Goal: Task Accomplishment & Management: Manage account settings

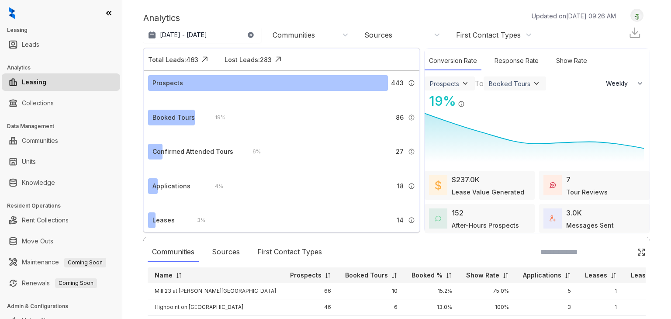
select select "******"
click at [53, 180] on link "Knowledge" at bounding box center [38, 182] width 33 height 17
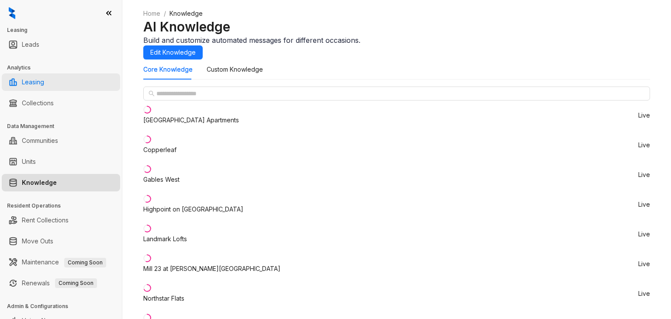
click at [44, 79] on link "Leasing" at bounding box center [33, 81] width 22 height 17
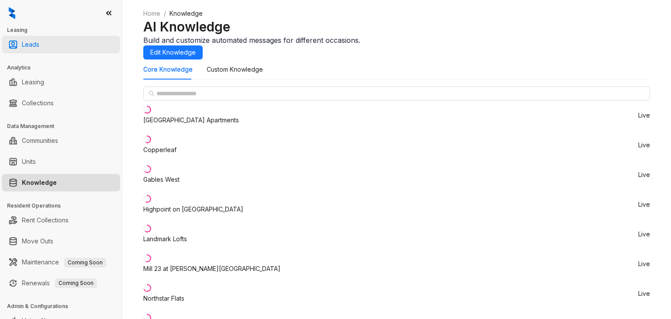
click at [39, 47] on link "Leads" at bounding box center [30, 44] width 17 height 17
select select "******"
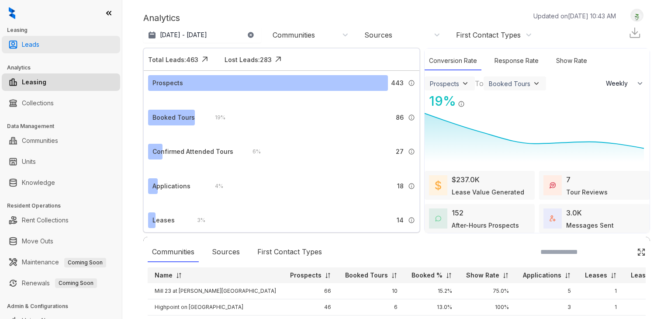
click at [39, 46] on link "Leads" at bounding box center [30, 44] width 17 height 17
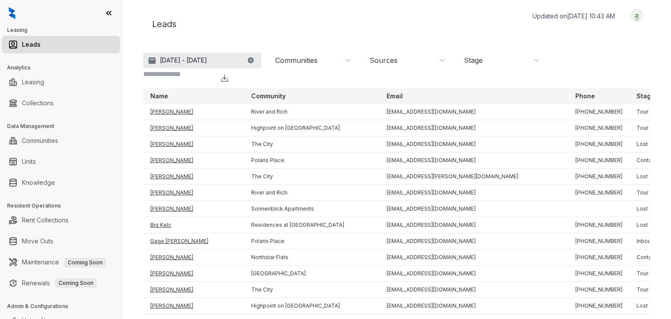
click at [218, 66] on button "[DATE] - [DATE]" at bounding box center [202, 60] width 118 height 16
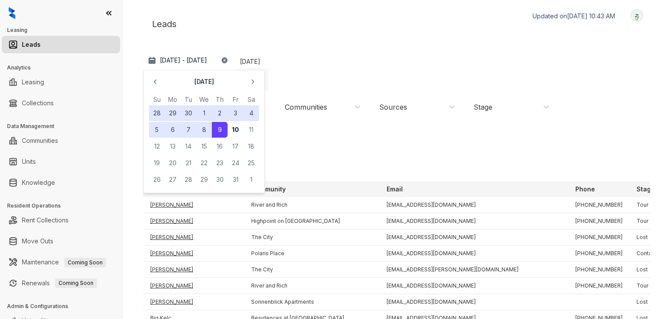
click at [269, 91] on div "Last 7 days" at bounding box center [252, 79] width 31 height 23
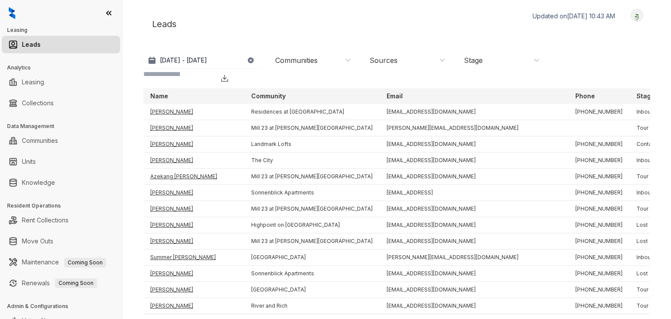
click at [315, 62] on div "Communities" at bounding box center [296, 60] width 42 height 10
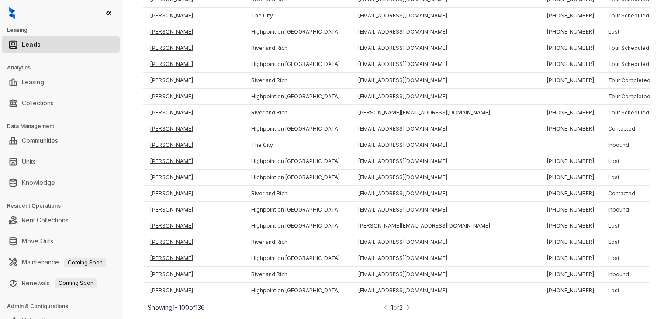
scroll to position [12, 0]
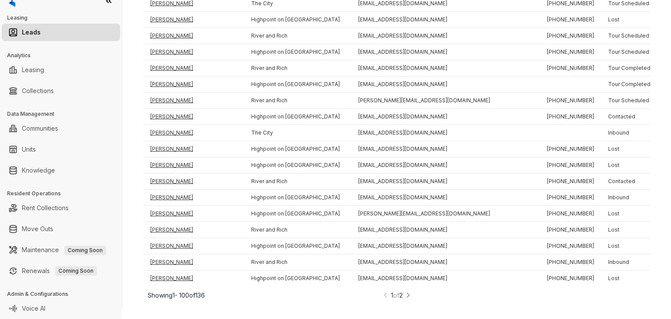
click at [405, 298] on img at bounding box center [408, 294] width 6 height 9
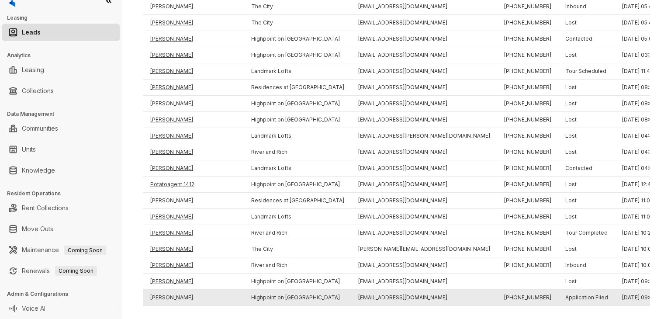
scroll to position [401, 0]
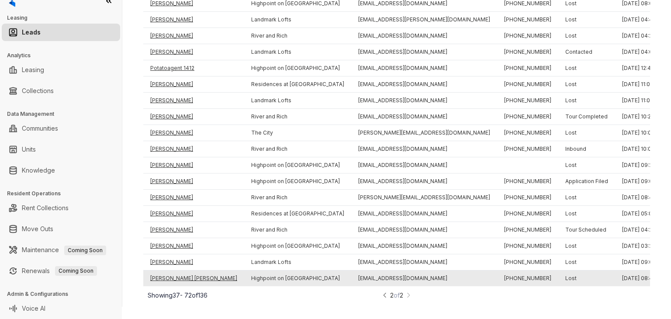
click at [179, 273] on td "[PERSON_NAME] [PERSON_NAME]" at bounding box center [193, 278] width 101 height 16
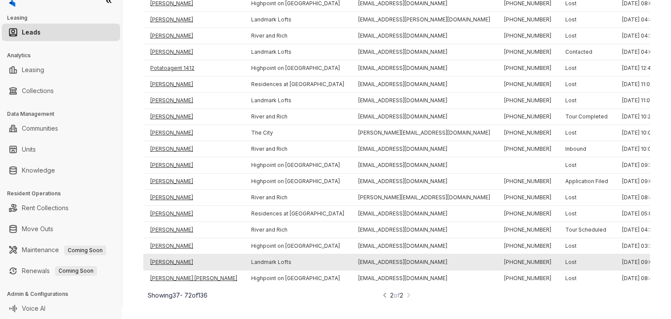
click at [163, 257] on td "[PERSON_NAME]" at bounding box center [193, 262] width 101 height 16
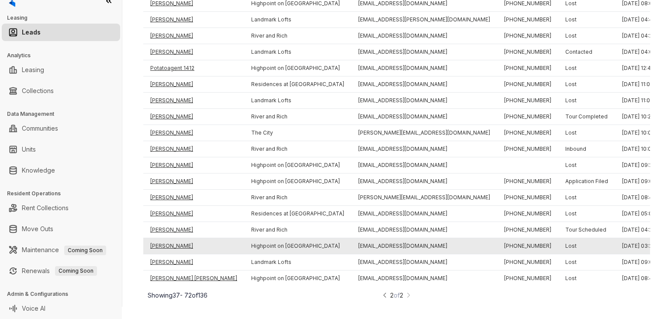
click at [169, 238] on td "[PERSON_NAME]" at bounding box center [193, 246] width 101 height 16
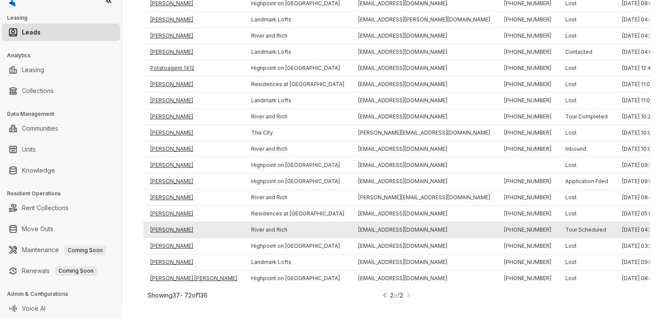
click at [170, 222] on td "[PERSON_NAME]" at bounding box center [193, 230] width 101 height 16
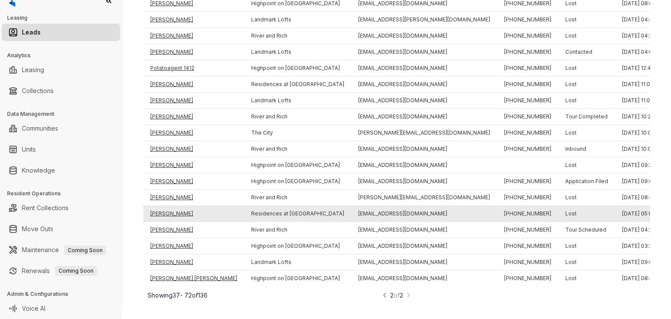
click at [172, 206] on td "[PERSON_NAME]" at bounding box center [193, 214] width 101 height 16
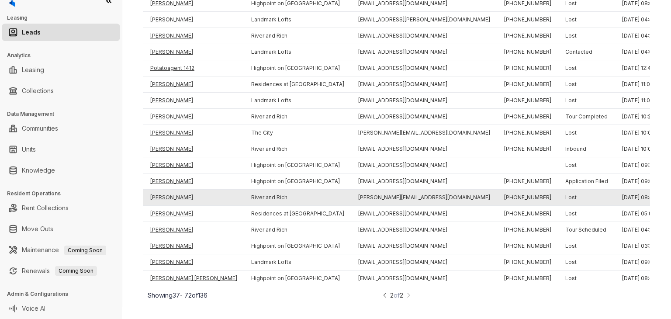
click at [171, 193] on td "[PERSON_NAME]" at bounding box center [193, 198] width 101 height 16
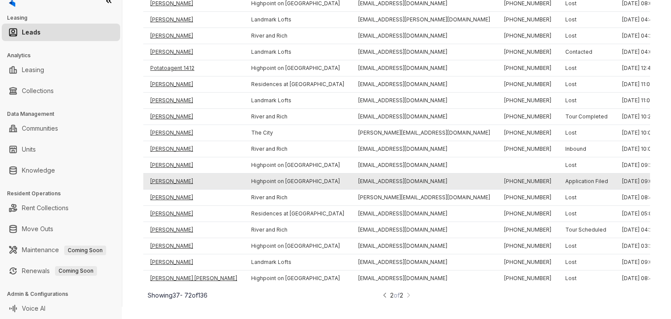
click at [172, 176] on td "[PERSON_NAME]" at bounding box center [193, 181] width 101 height 16
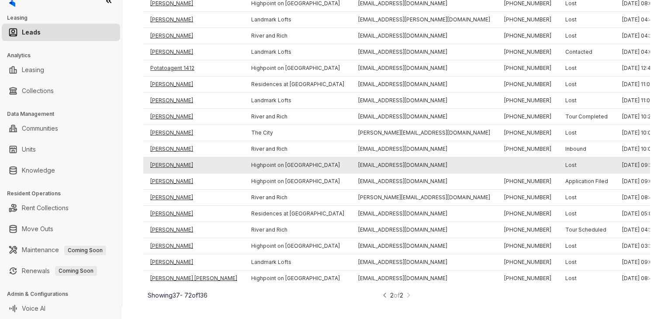
click at [170, 158] on td "[PERSON_NAME]" at bounding box center [193, 165] width 101 height 16
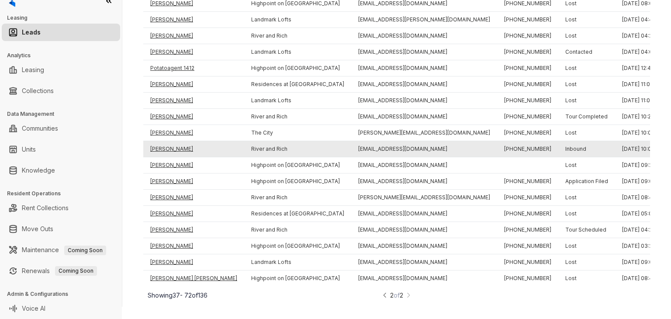
click at [171, 142] on td "[PERSON_NAME]" at bounding box center [193, 149] width 101 height 16
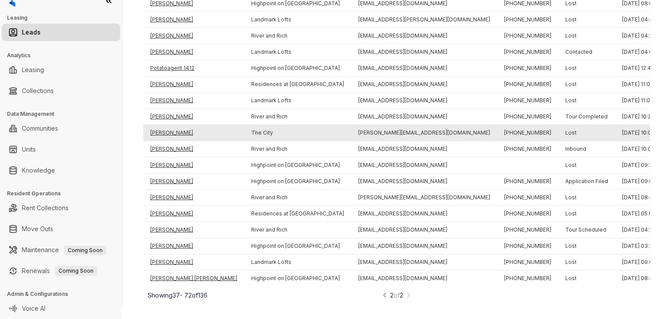
click at [171, 128] on td "[PERSON_NAME]" at bounding box center [193, 133] width 101 height 16
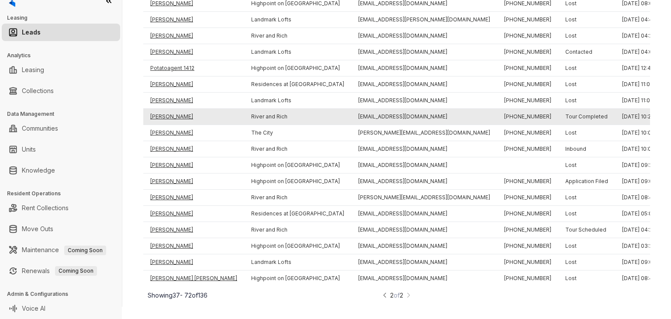
click at [173, 112] on td "[PERSON_NAME]" at bounding box center [193, 117] width 101 height 16
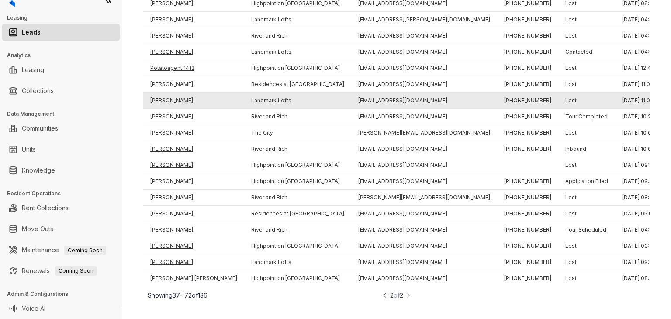
click at [169, 93] on td "[PERSON_NAME]" at bounding box center [193, 101] width 101 height 16
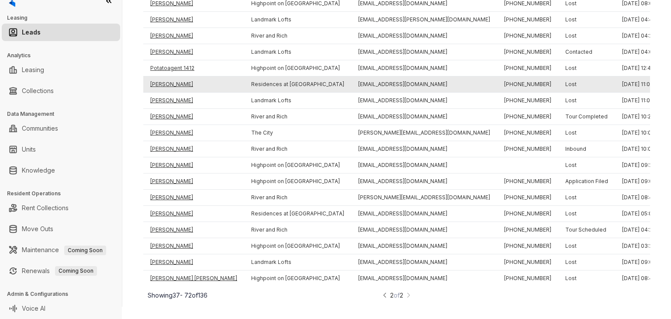
click at [169, 81] on td "[PERSON_NAME]" at bounding box center [193, 84] width 101 height 16
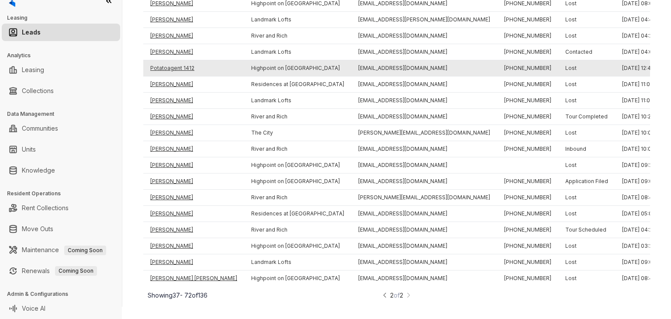
click at [171, 60] on td "Potatoagent 1412" at bounding box center [193, 68] width 101 height 16
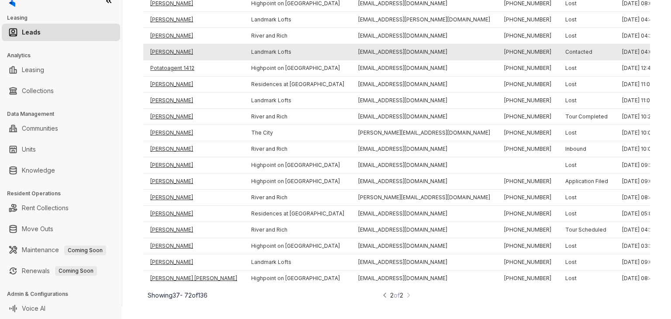
click at [168, 47] on td "[PERSON_NAME]" at bounding box center [193, 52] width 101 height 16
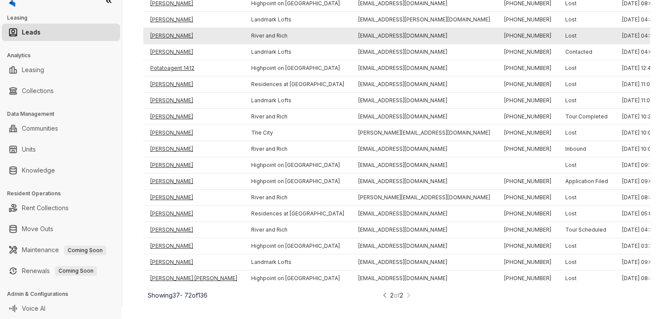
click at [177, 29] on td "[PERSON_NAME]" at bounding box center [193, 36] width 101 height 16
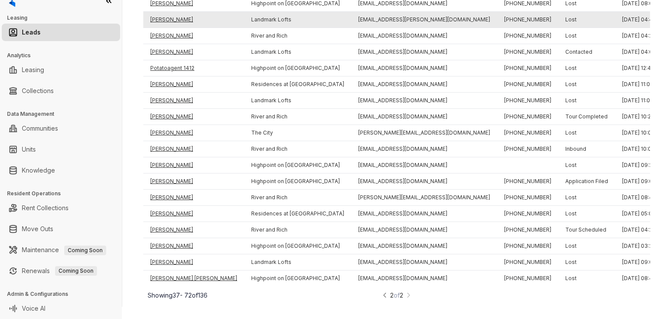
click at [177, 16] on td "[PERSON_NAME]" at bounding box center [193, 20] width 101 height 16
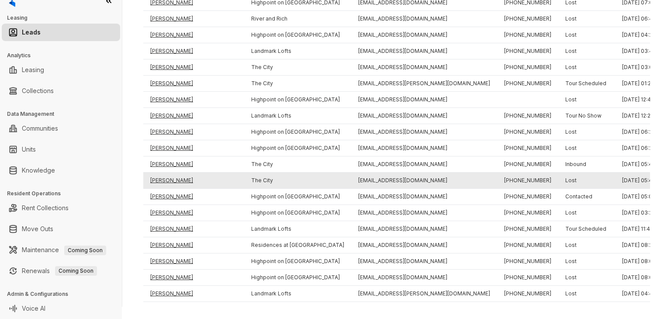
scroll to position [112, 0]
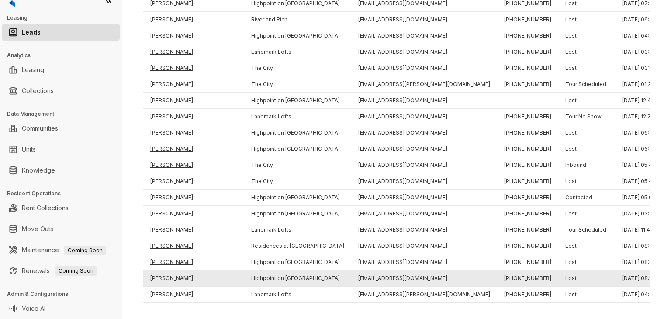
click at [190, 285] on td "[PERSON_NAME]" at bounding box center [193, 278] width 101 height 16
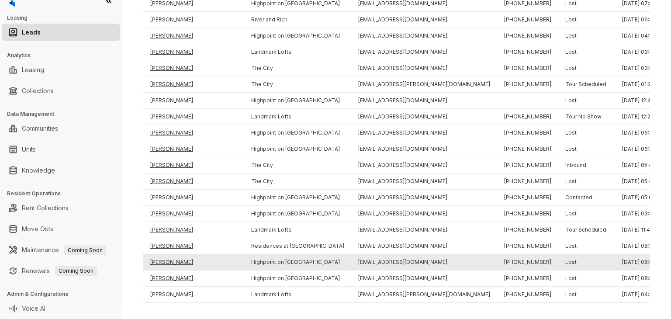
click at [176, 270] on td "[PERSON_NAME]" at bounding box center [193, 262] width 101 height 16
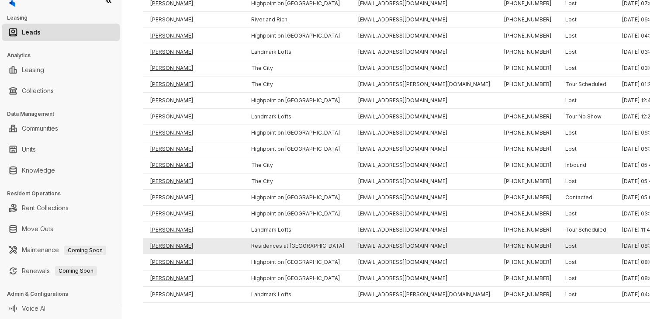
click at [176, 254] on td "[PERSON_NAME]" at bounding box center [193, 246] width 101 height 16
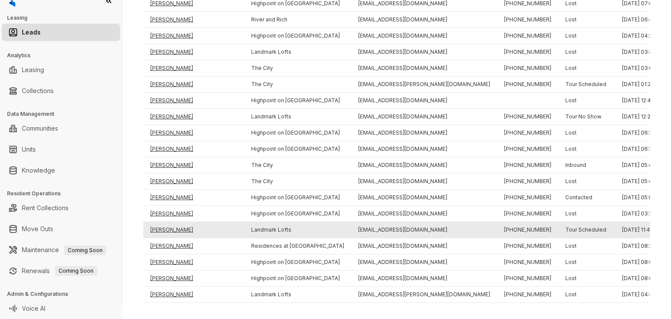
click at [175, 238] on td "[PERSON_NAME]" at bounding box center [193, 230] width 101 height 16
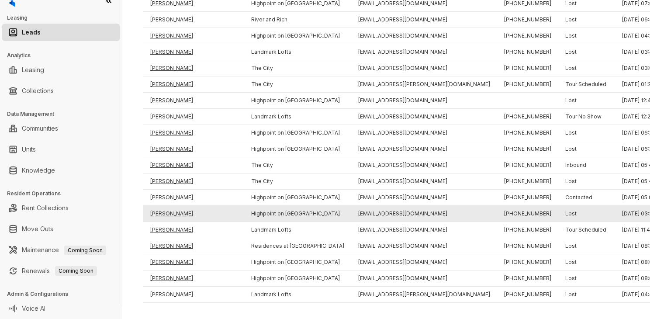
click at [175, 220] on td "[PERSON_NAME]" at bounding box center [193, 214] width 101 height 16
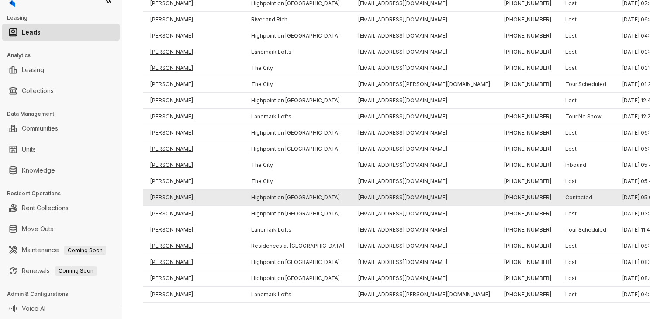
click at [171, 204] on td "[PERSON_NAME]" at bounding box center [193, 198] width 101 height 16
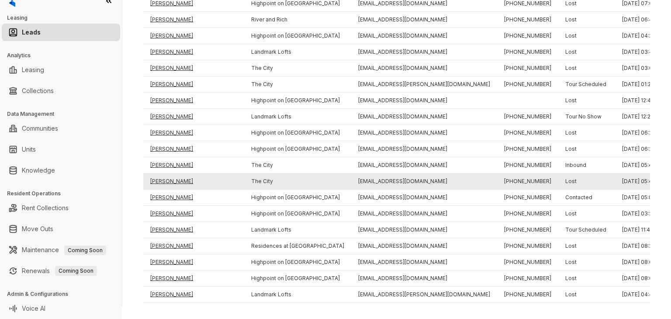
click at [169, 190] on td "[PERSON_NAME]" at bounding box center [193, 181] width 101 height 16
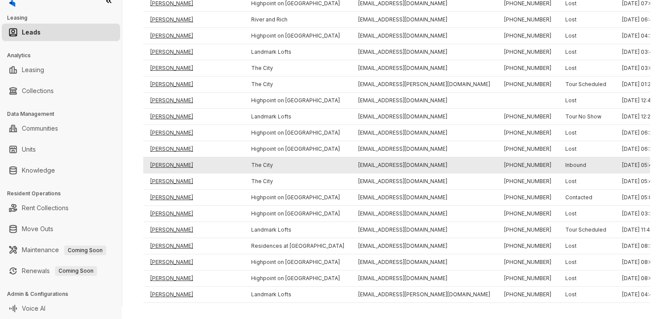
click at [169, 173] on td "[PERSON_NAME]" at bounding box center [193, 165] width 101 height 16
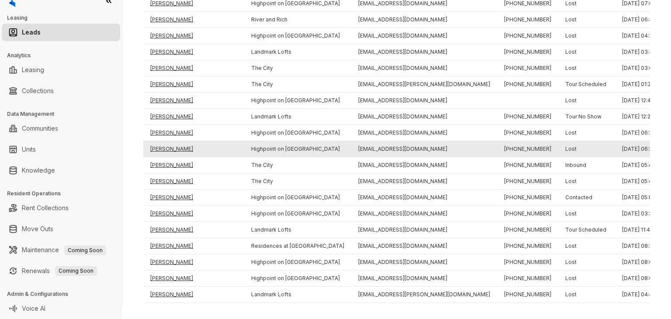
click at [169, 157] on td "[PERSON_NAME]" at bounding box center [193, 149] width 101 height 16
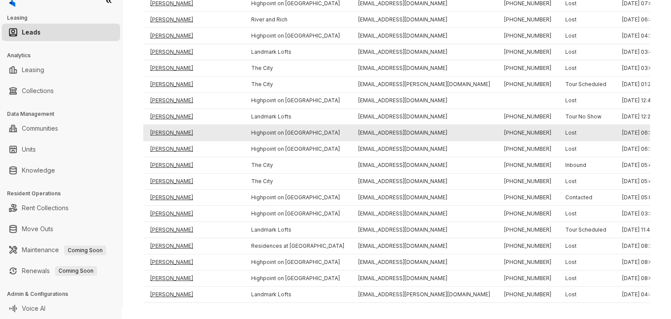
click at [171, 141] on td "[PERSON_NAME]" at bounding box center [193, 133] width 101 height 16
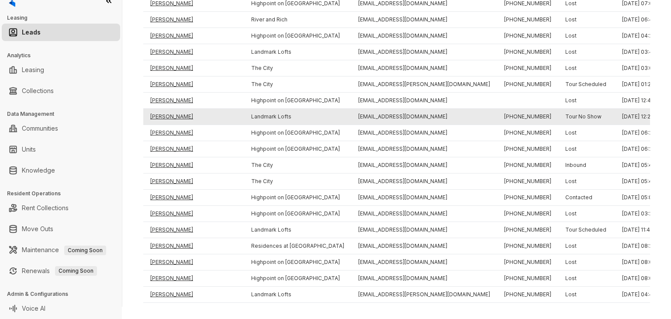
click at [170, 125] on td "[PERSON_NAME]" at bounding box center [193, 117] width 101 height 16
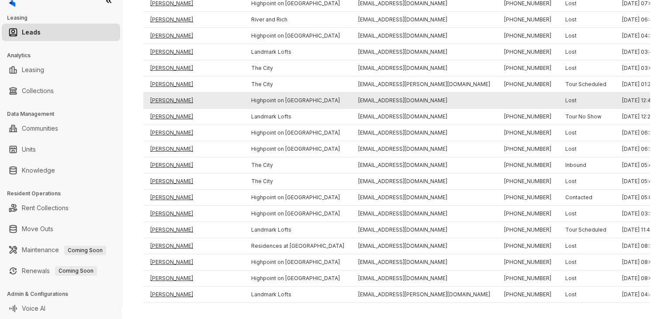
click at [168, 109] on td "[PERSON_NAME]" at bounding box center [193, 101] width 101 height 16
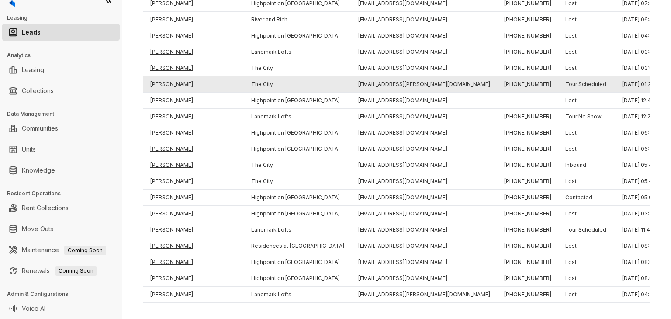
click at [169, 93] on td "[PERSON_NAME]" at bounding box center [193, 84] width 101 height 16
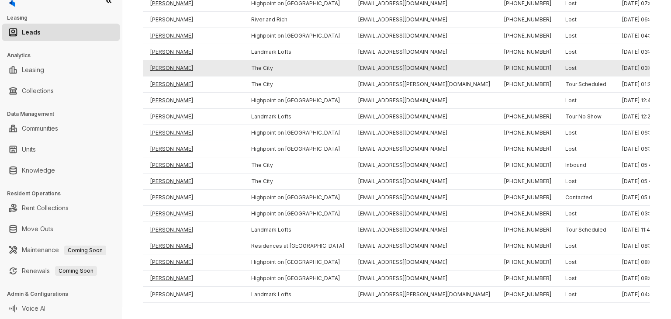
click at [169, 76] on td "[PERSON_NAME]" at bounding box center [193, 68] width 101 height 16
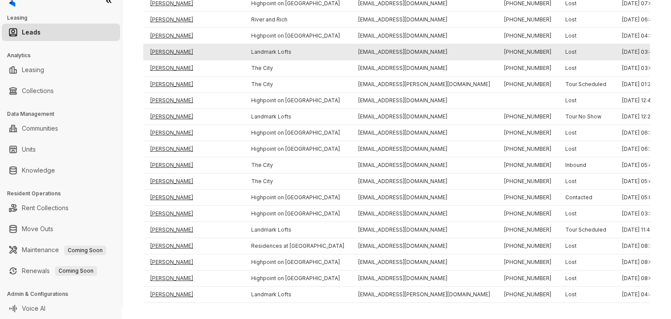
click at [169, 60] on td "[PERSON_NAME]" at bounding box center [193, 52] width 101 height 16
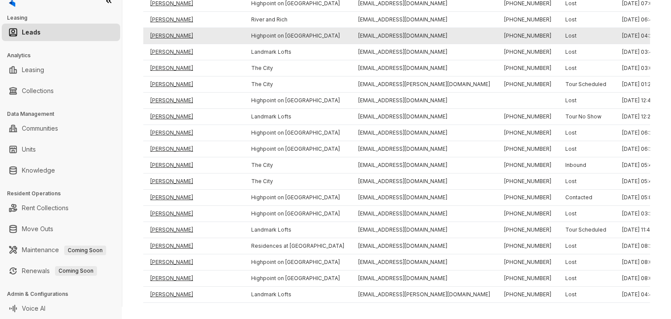
click at [169, 44] on td "[PERSON_NAME]" at bounding box center [193, 36] width 101 height 16
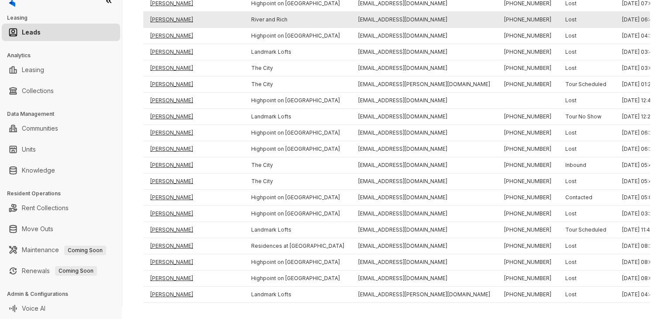
click at [170, 28] on td "[PERSON_NAME]" at bounding box center [193, 20] width 101 height 16
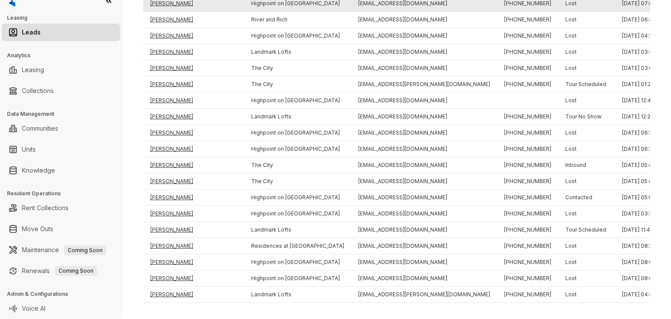
click at [173, 10] on td "[PERSON_NAME]" at bounding box center [193, 4] width 101 height 16
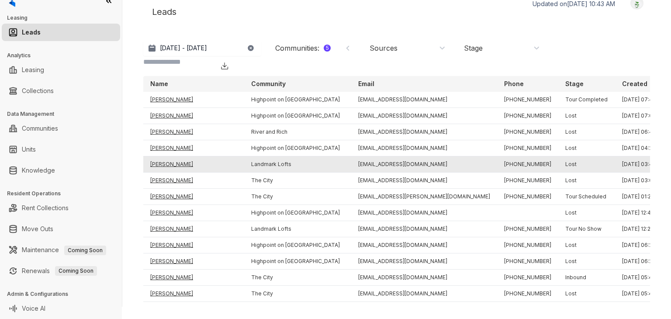
scroll to position [0, 0]
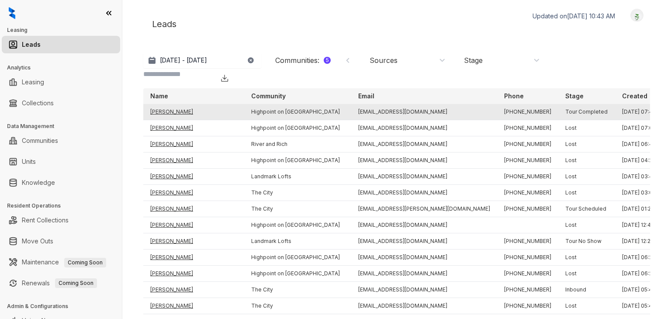
click at [192, 120] on td "[PERSON_NAME]" at bounding box center [193, 112] width 101 height 16
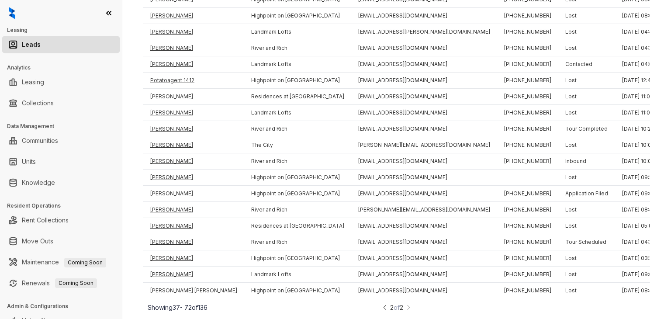
scroll to position [12, 0]
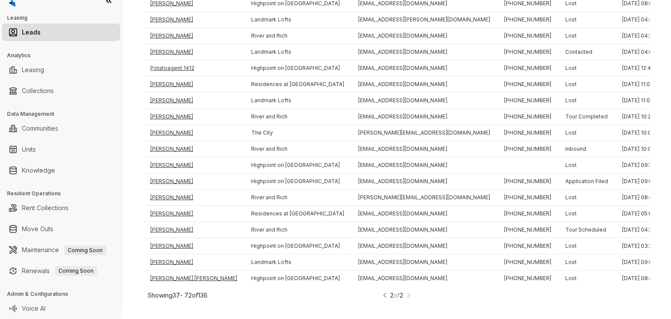
click at [382, 297] on img at bounding box center [385, 294] width 6 height 9
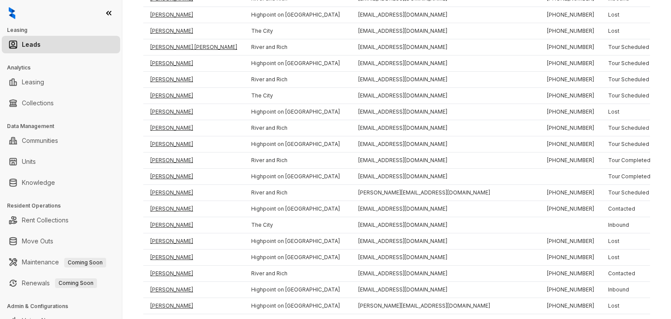
scroll to position [1430, 0]
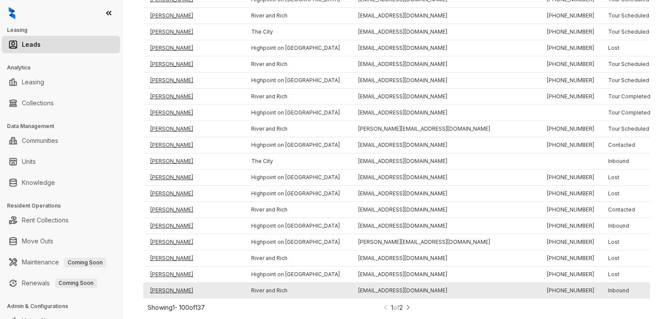
click at [176, 283] on td "[PERSON_NAME]" at bounding box center [193, 291] width 101 height 16
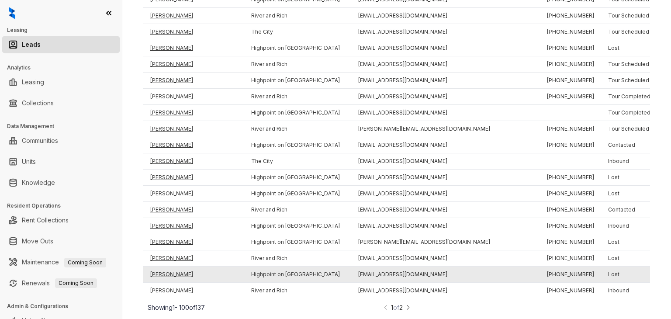
click at [170, 268] on td "[PERSON_NAME]" at bounding box center [193, 274] width 101 height 16
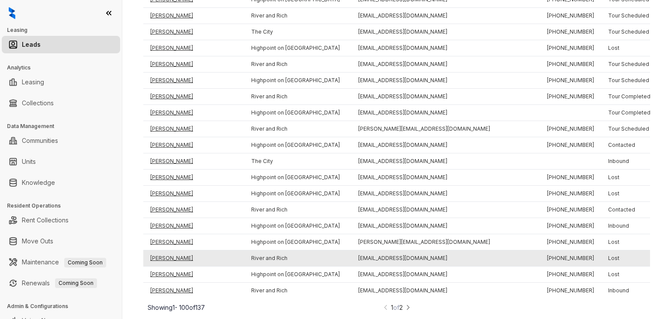
click at [169, 252] on td "[PERSON_NAME]" at bounding box center [193, 258] width 101 height 16
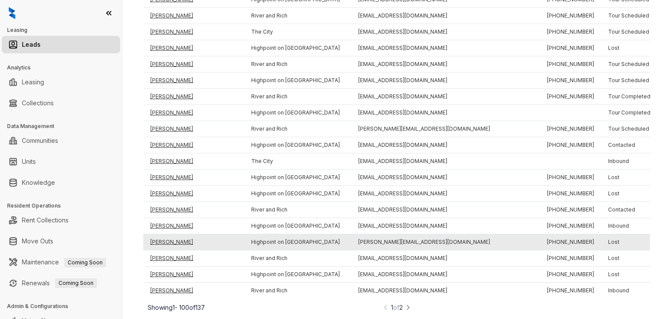
click at [168, 235] on td "[PERSON_NAME]" at bounding box center [193, 242] width 101 height 16
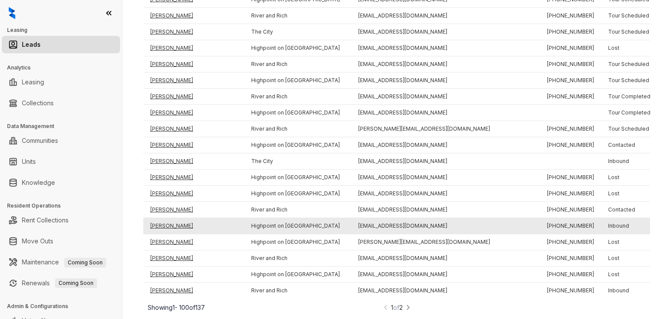
click at [169, 221] on td "[PERSON_NAME]" at bounding box center [193, 226] width 101 height 16
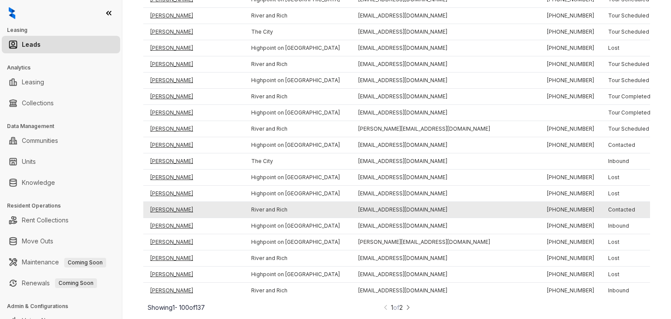
click at [168, 203] on td "[PERSON_NAME]" at bounding box center [193, 210] width 101 height 16
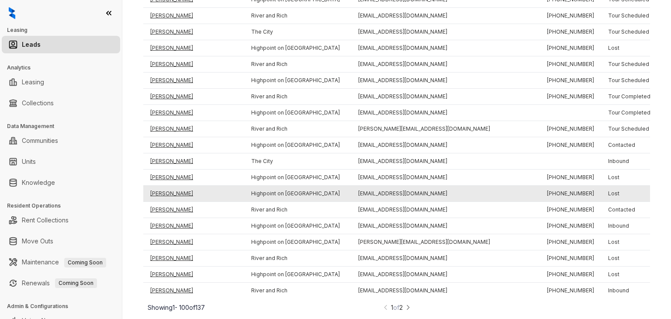
click at [166, 188] on td "[PERSON_NAME]" at bounding box center [193, 194] width 101 height 16
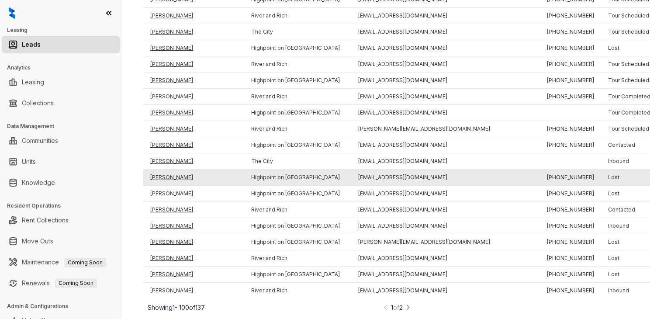
click at [166, 171] on td "[PERSON_NAME]" at bounding box center [193, 177] width 101 height 16
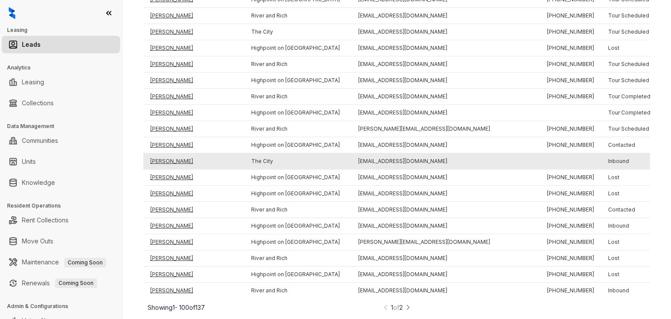
click at [167, 155] on td "[PERSON_NAME]" at bounding box center [193, 161] width 101 height 16
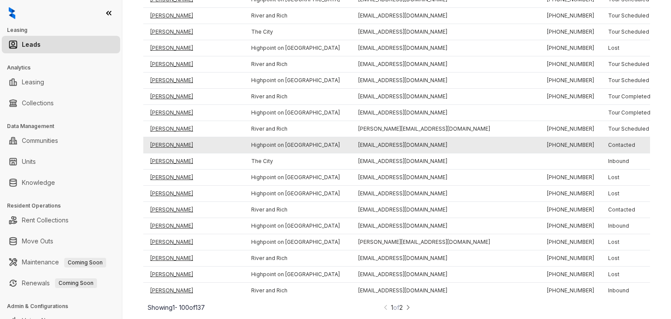
click at [167, 138] on td "[PERSON_NAME]" at bounding box center [193, 145] width 101 height 16
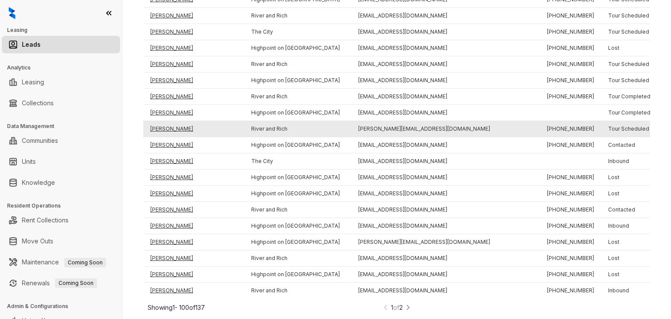
click at [167, 125] on td "[PERSON_NAME]" at bounding box center [193, 129] width 101 height 16
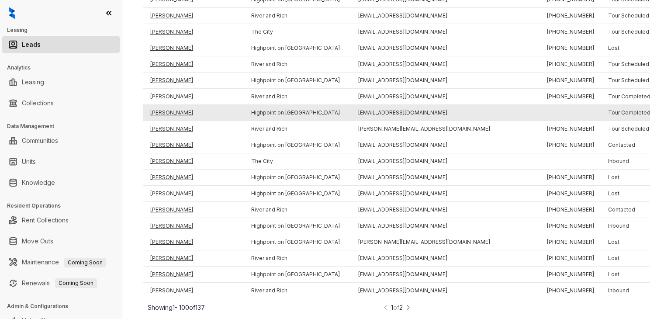
click at [164, 109] on td "[PERSON_NAME]" at bounding box center [193, 113] width 101 height 16
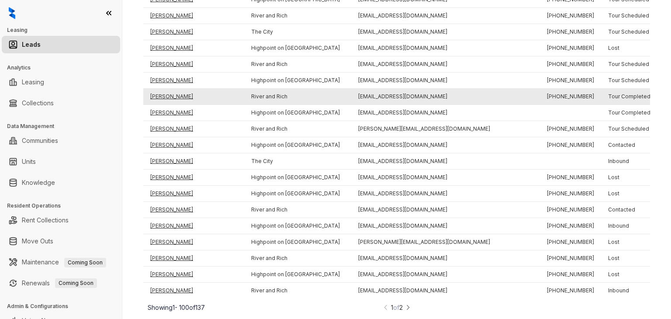
click at [169, 92] on td "[PERSON_NAME]" at bounding box center [193, 97] width 101 height 16
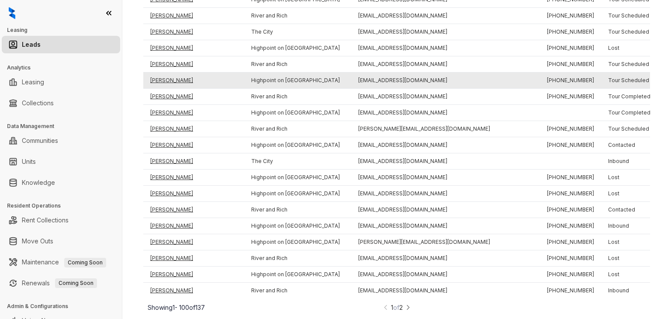
click at [169, 75] on td "[PERSON_NAME]" at bounding box center [193, 80] width 101 height 16
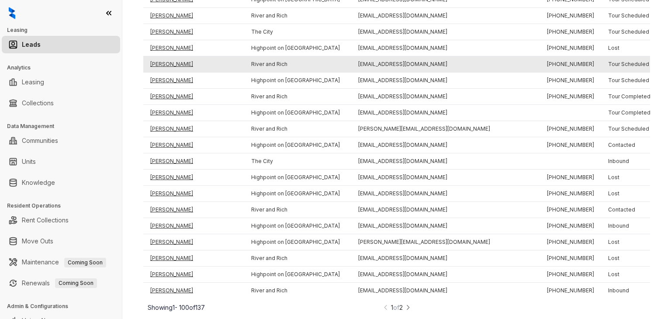
click at [168, 59] on td "[PERSON_NAME]" at bounding box center [193, 64] width 101 height 16
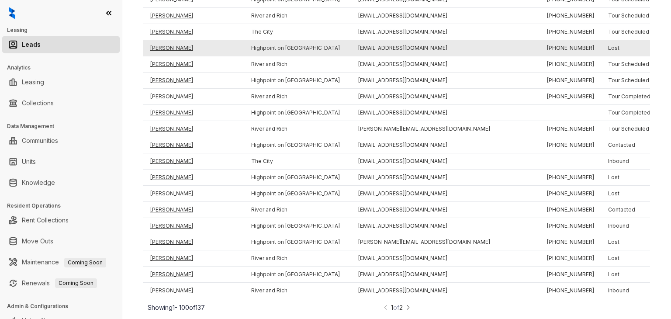
click at [169, 45] on td "[PERSON_NAME]" at bounding box center [193, 48] width 101 height 16
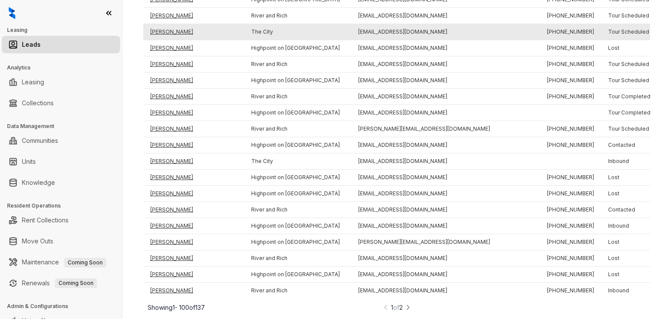
click at [169, 28] on td "[PERSON_NAME]" at bounding box center [193, 32] width 101 height 16
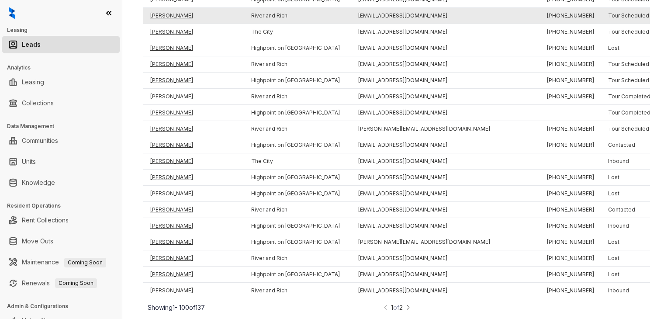
click at [171, 10] on td "[PERSON_NAME]" at bounding box center [193, 16] width 101 height 16
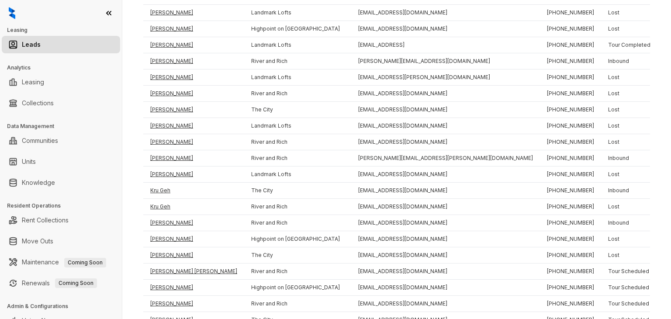
scroll to position [1127, 0]
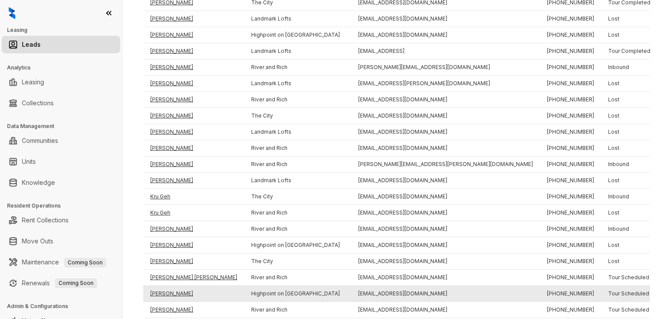
click at [172, 296] on td "[PERSON_NAME]" at bounding box center [193, 294] width 101 height 16
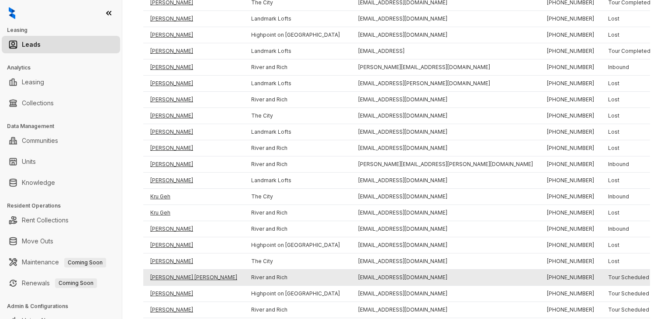
click at [176, 282] on td "[PERSON_NAME] [PERSON_NAME]" at bounding box center [193, 277] width 101 height 16
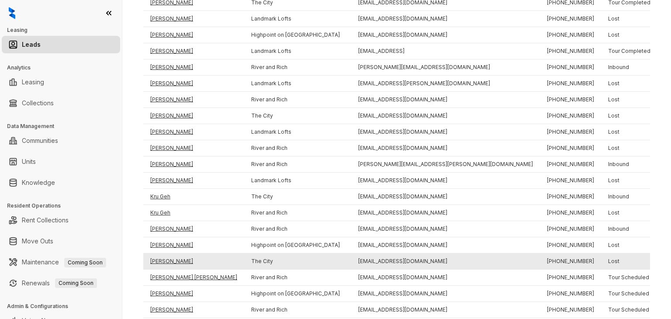
click at [173, 266] on td "[PERSON_NAME]" at bounding box center [193, 261] width 101 height 16
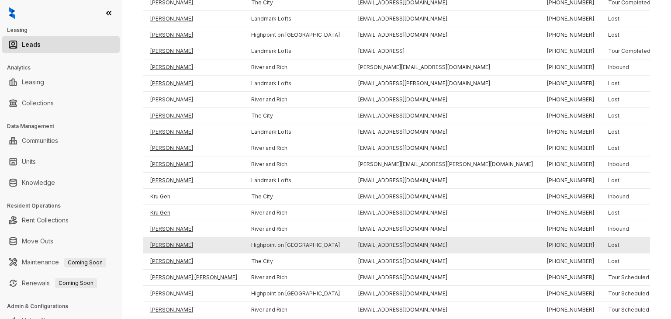
click at [173, 250] on td "[PERSON_NAME]" at bounding box center [193, 245] width 101 height 16
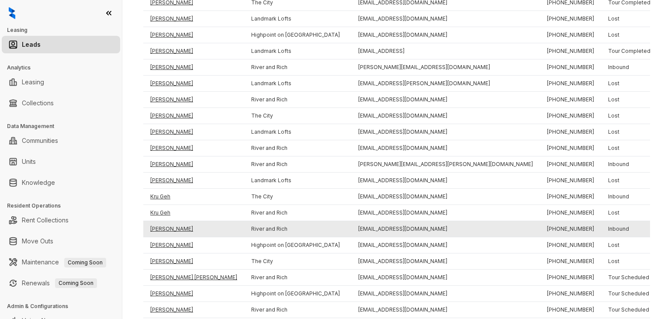
click at [172, 234] on td "[PERSON_NAME]" at bounding box center [193, 229] width 101 height 16
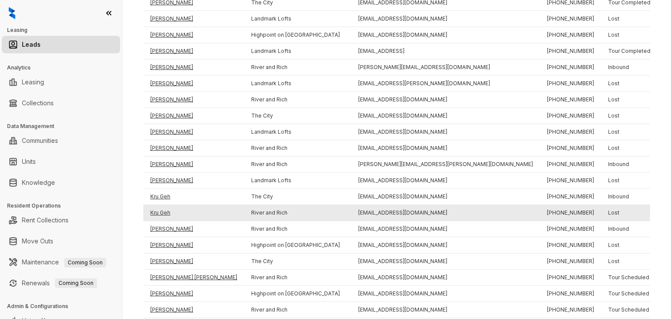
click at [166, 219] on td "Kru Geh" at bounding box center [193, 213] width 101 height 16
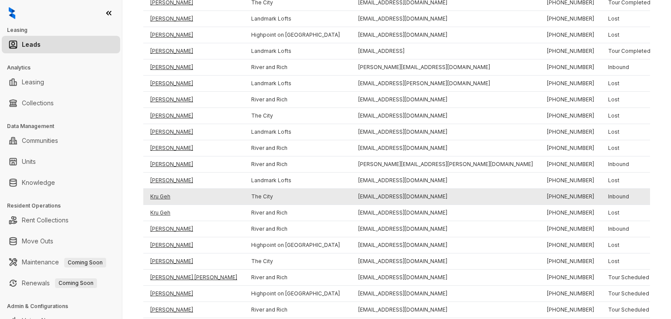
click at [164, 201] on td "Kru Geh" at bounding box center [193, 197] width 101 height 16
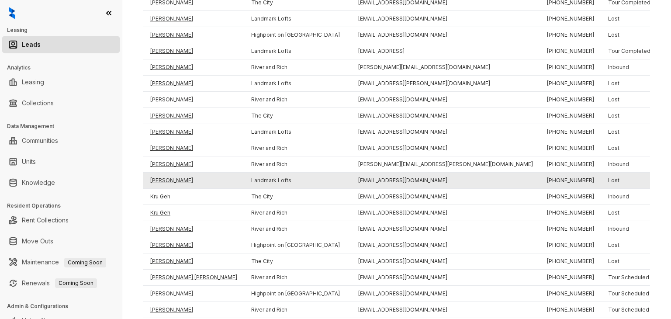
click at [165, 186] on td "[PERSON_NAME]" at bounding box center [193, 181] width 101 height 16
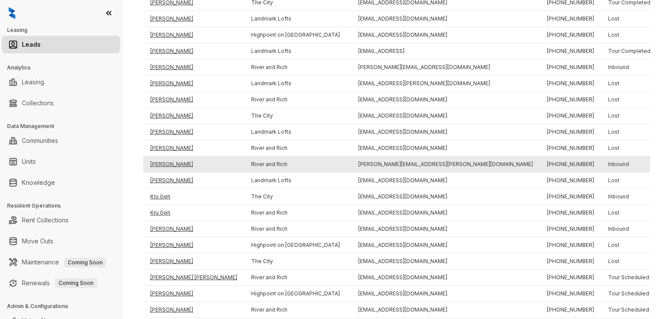
click at [169, 168] on td "[PERSON_NAME]" at bounding box center [193, 164] width 101 height 16
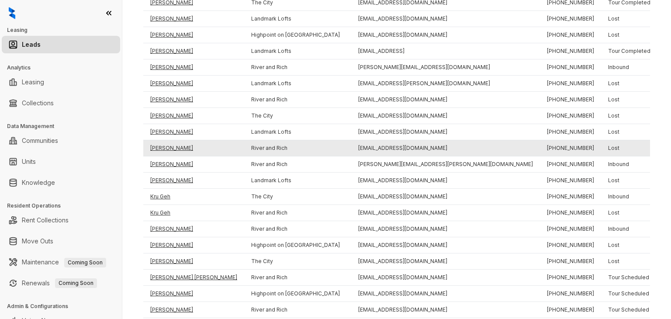
click at [169, 151] on td "[PERSON_NAME]" at bounding box center [193, 148] width 101 height 16
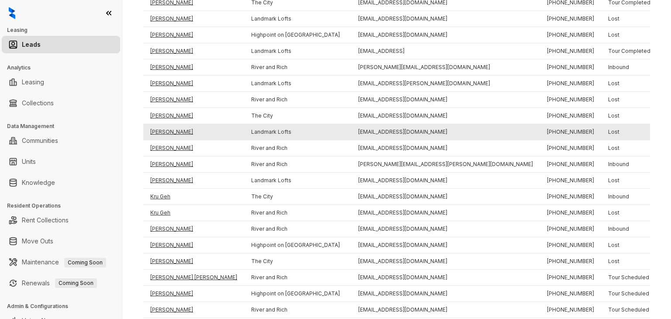
click at [170, 135] on td "[PERSON_NAME]" at bounding box center [193, 132] width 101 height 16
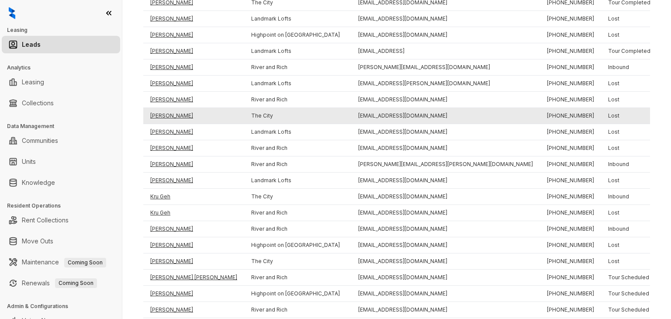
click at [170, 118] on td "[PERSON_NAME]" at bounding box center [193, 116] width 101 height 16
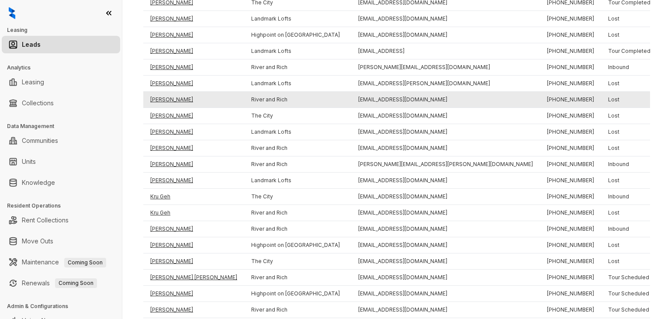
click at [169, 102] on td "[PERSON_NAME]" at bounding box center [193, 100] width 101 height 16
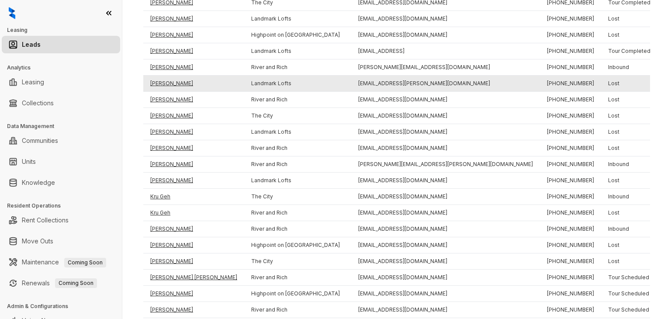
click at [169, 91] on td "[PERSON_NAME]" at bounding box center [193, 84] width 101 height 16
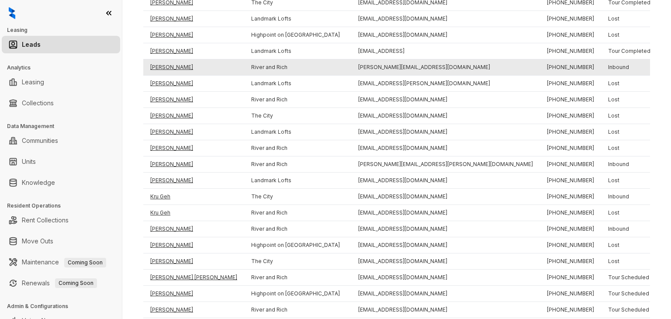
click at [169, 73] on td "[PERSON_NAME]" at bounding box center [193, 67] width 101 height 16
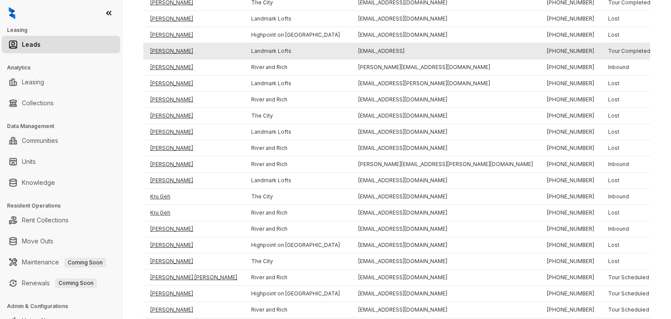
click at [170, 56] on td "[PERSON_NAME]" at bounding box center [193, 51] width 101 height 16
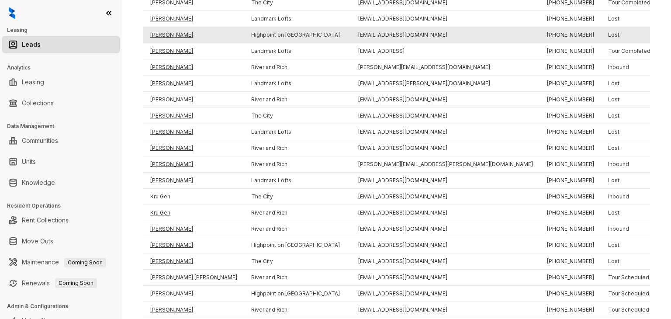
click at [171, 39] on td "[PERSON_NAME]" at bounding box center [193, 35] width 101 height 16
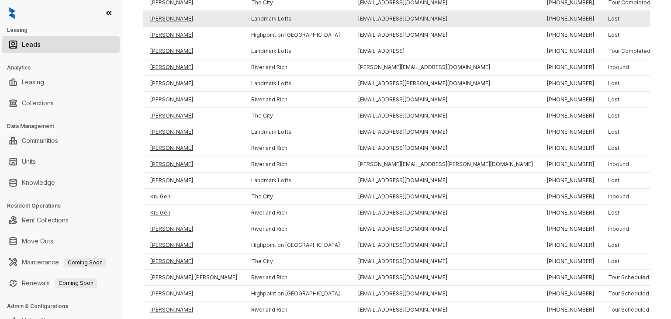
click at [172, 27] on td "[PERSON_NAME]" at bounding box center [193, 19] width 101 height 16
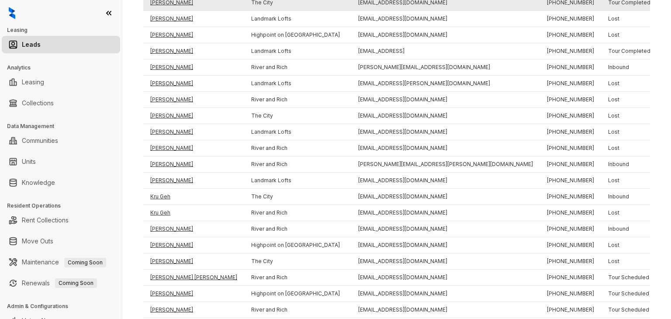
click at [172, 9] on td "[PERSON_NAME]" at bounding box center [193, 3] width 101 height 16
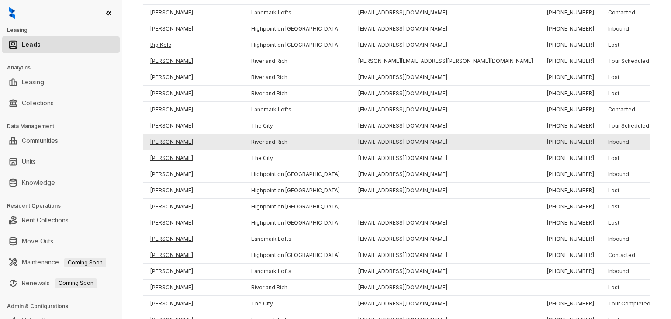
scroll to position [825, 0]
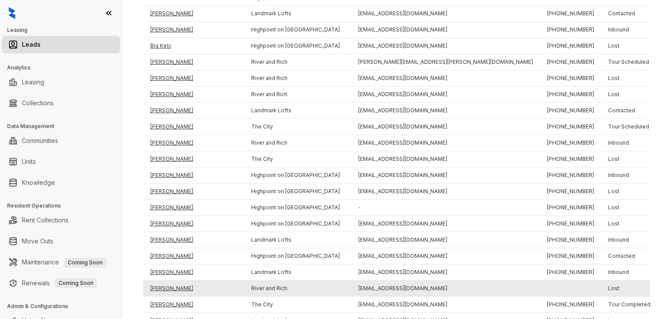
click at [186, 291] on td "[PERSON_NAME]" at bounding box center [193, 288] width 101 height 16
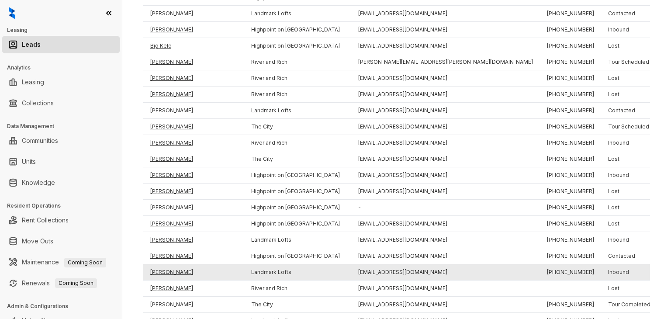
click at [183, 280] on td "[PERSON_NAME]" at bounding box center [193, 272] width 101 height 16
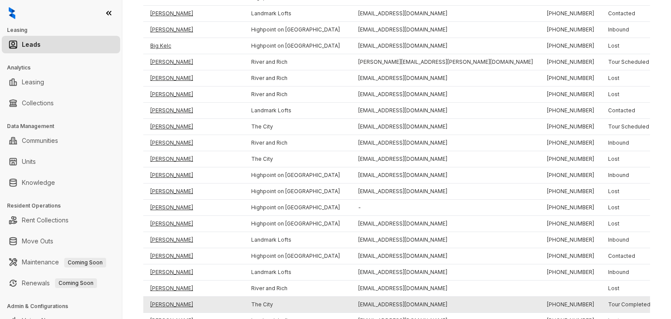
click at [182, 310] on td "[PERSON_NAME]" at bounding box center [193, 305] width 101 height 16
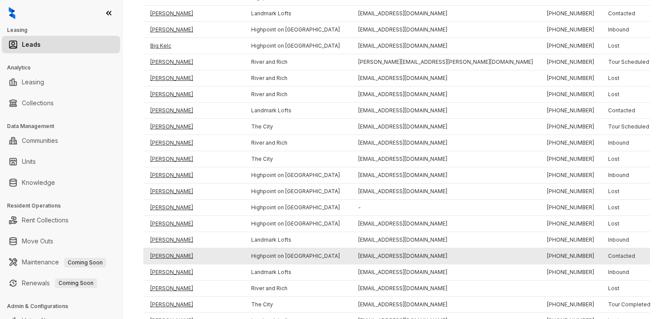
click at [176, 264] on td "[PERSON_NAME]" at bounding box center [193, 256] width 101 height 16
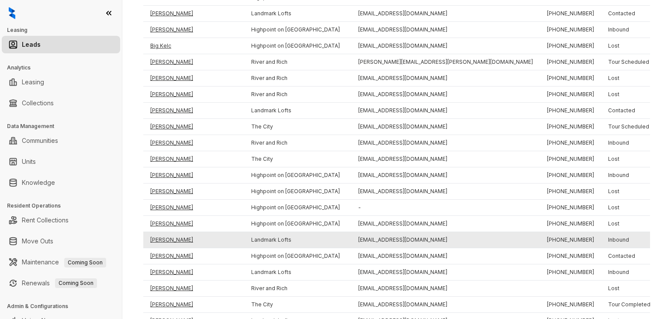
click at [176, 245] on td "[PERSON_NAME]" at bounding box center [193, 240] width 101 height 16
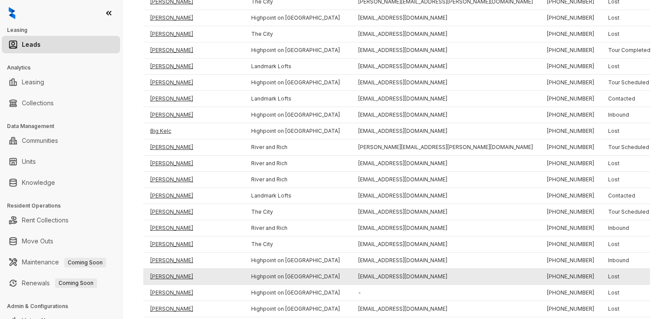
scroll to position [740, 0]
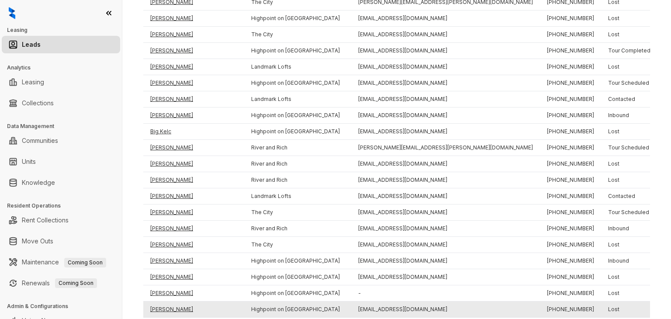
click at [173, 313] on td "[PERSON_NAME]" at bounding box center [193, 309] width 101 height 16
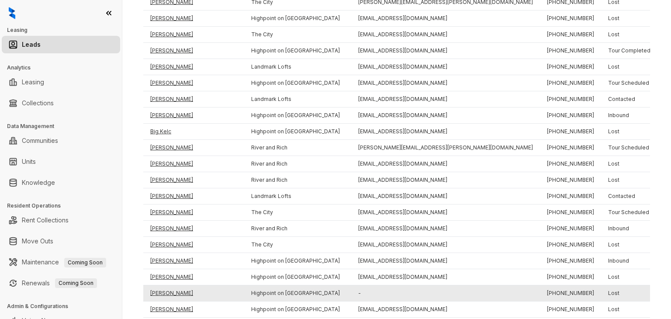
click at [173, 295] on td "[PERSON_NAME]" at bounding box center [193, 293] width 101 height 16
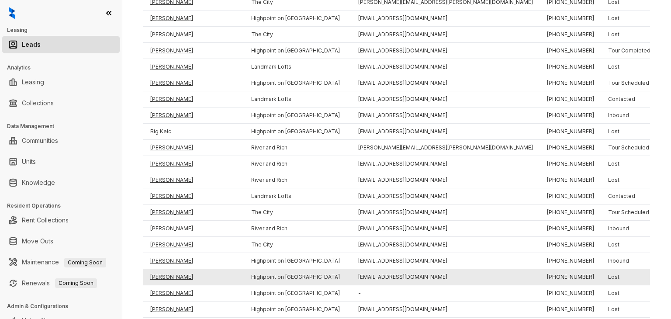
click at [168, 284] on td "[PERSON_NAME]" at bounding box center [193, 277] width 101 height 16
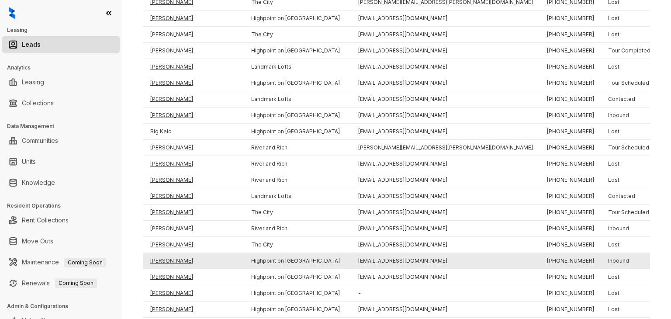
click at [165, 268] on td "[PERSON_NAME]" at bounding box center [193, 261] width 101 height 16
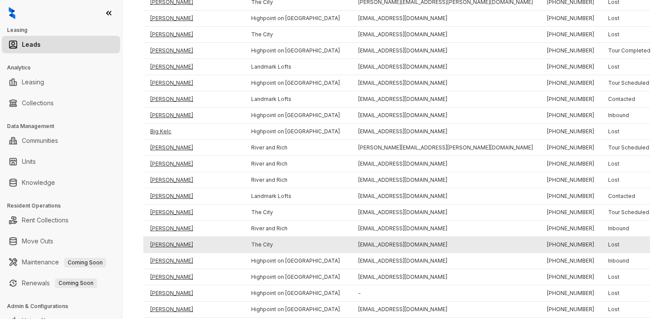
click at [162, 252] on td "[PERSON_NAME]" at bounding box center [193, 245] width 101 height 16
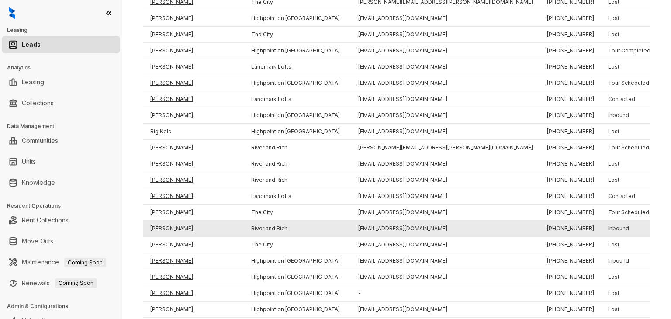
click at [162, 228] on td "[PERSON_NAME]" at bounding box center [193, 229] width 101 height 16
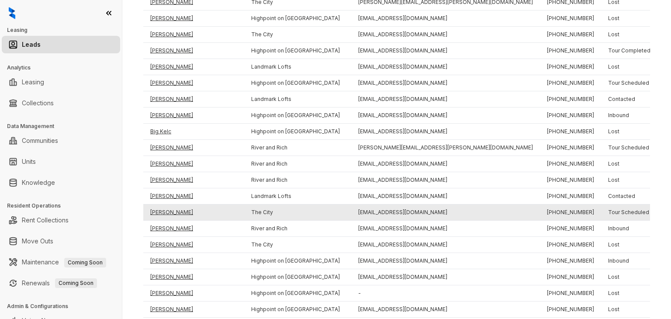
click at [164, 219] on td "[PERSON_NAME]" at bounding box center [193, 212] width 101 height 16
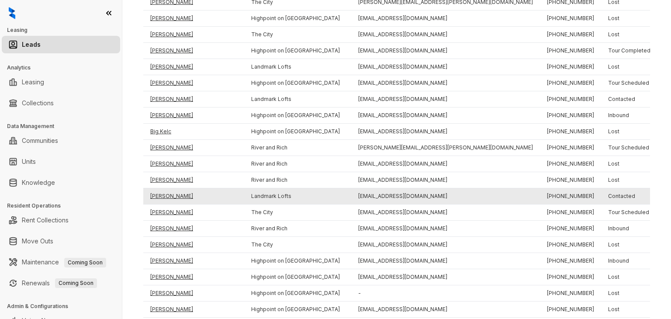
click at [169, 203] on td "[PERSON_NAME]" at bounding box center [193, 196] width 101 height 16
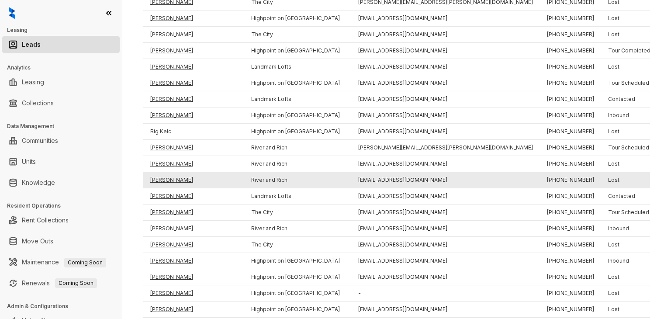
click at [169, 182] on td "[PERSON_NAME]" at bounding box center [193, 180] width 101 height 16
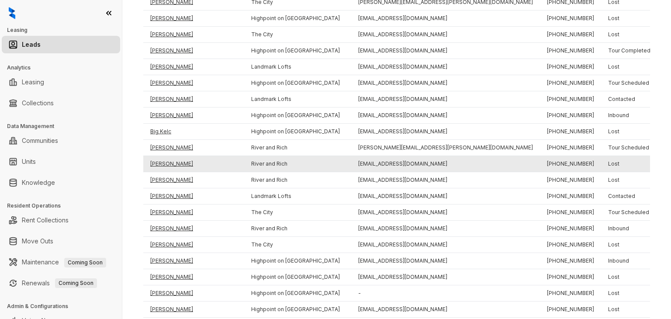
click at [169, 169] on td "[PERSON_NAME]" at bounding box center [193, 164] width 101 height 16
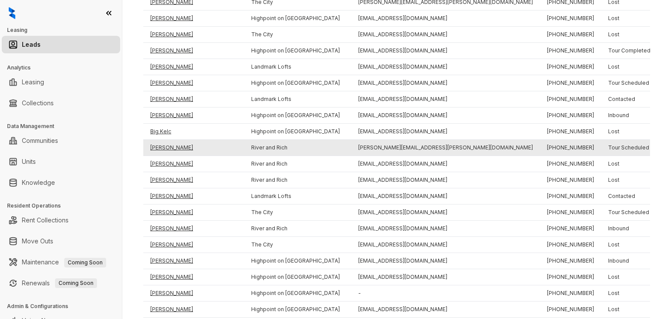
click at [170, 148] on td "[PERSON_NAME]" at bounding box center [193, 148] width 101 height 16
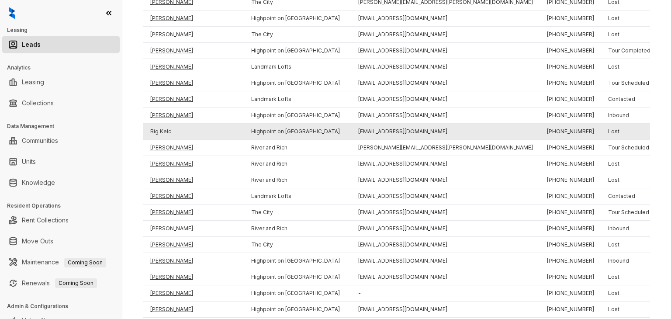
click at [165, 137] on td "Big Kelc" at bounding box center [193, 132] width 101 height 16
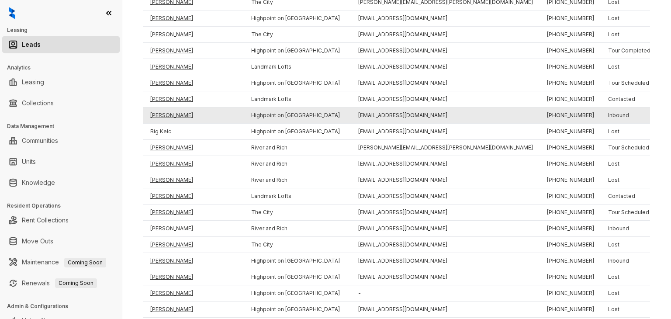
click at [168, 123] on td "[PERSON_NAME]" at bounding box center [193, 115] width 101 height 16
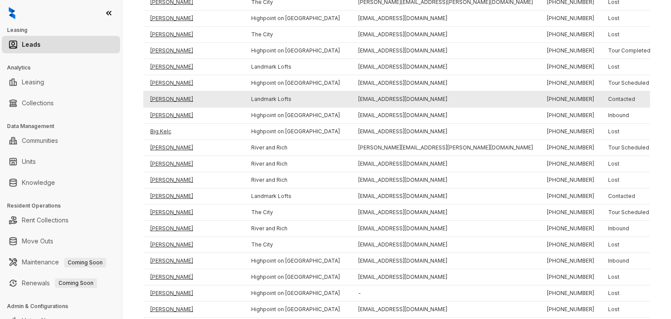
click at [171, 104] on td "[PERSON_NAME]" at bounding box center [193, 99] width 101 height 16
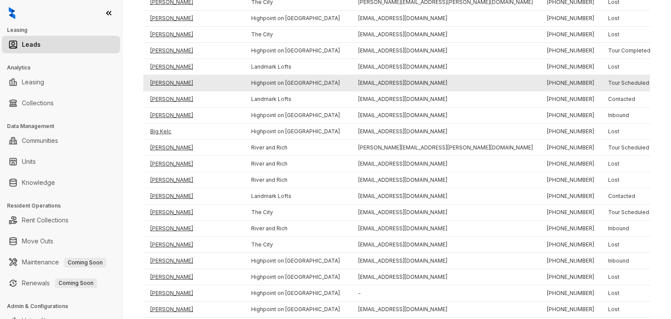
click at [171, 90] on td "[PERSON_NAME]" at bounding box center [193, 83] width 101 height 16
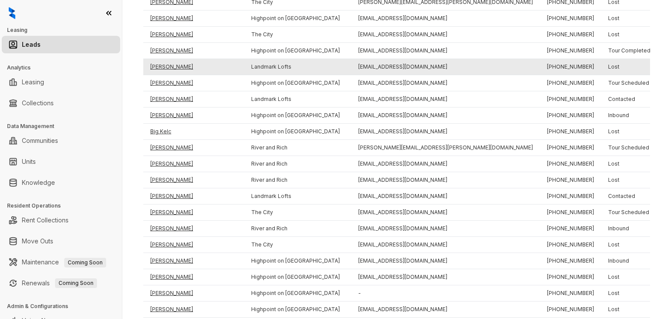
click at [171, 75] on td "[PERSON_NAME]" at bounding box center [193, 67] width 101 height 16
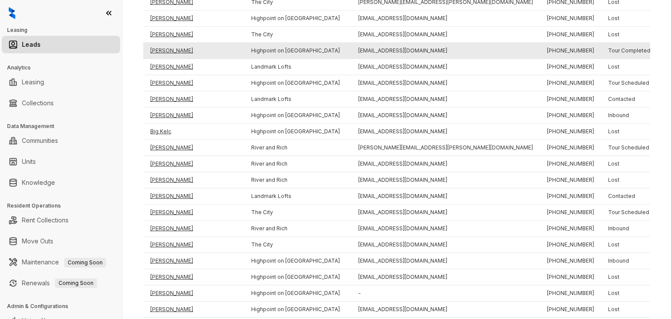
click at [173, 59] on td "[PERSON_NAME]" at bounding box center [193, 51] width 101 height 16
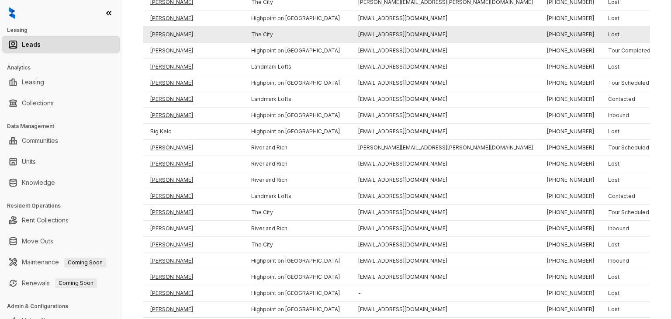
click at [172, 43] on td "[PERSON_NAME]" at bounding box center [193, 35] width 101 height 16
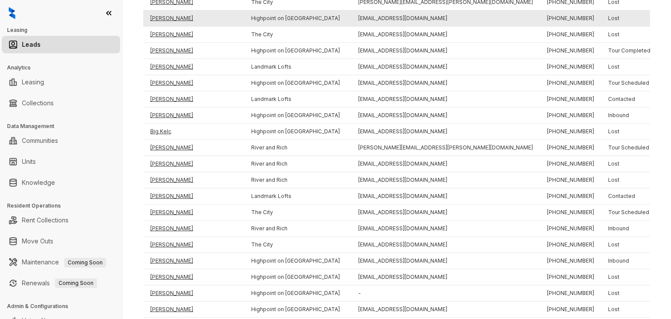
click at [168, 27] on td "[PERSON_NAME]" at bounding box center [193, 18] width 101 height 16
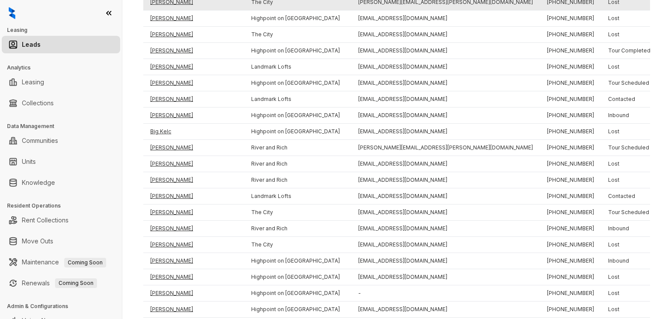
click at [169, 9] on td "[PERSON_NAME]" at bounding box center [193, 2] width 101 height 16
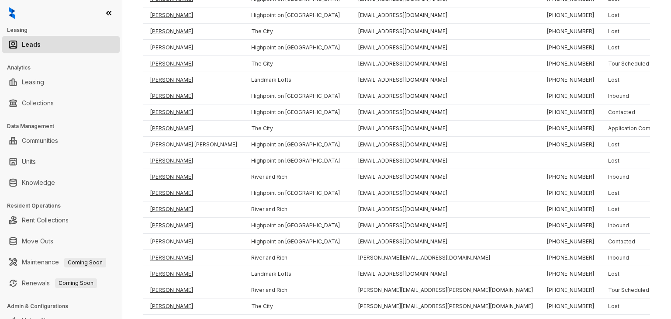
scroll to position [430, 0]
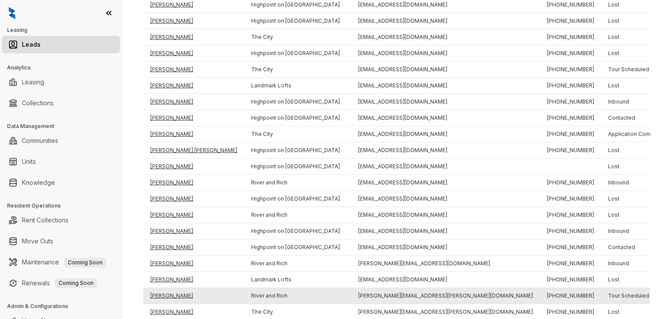
click at [176, 303] on td "[PERSON_NAME]" at bounding box center [193, 296] width 101 height 16
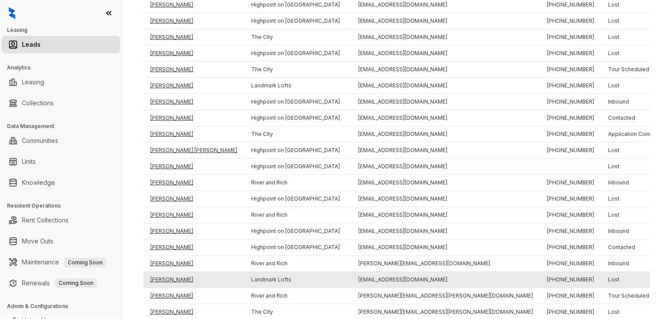
click at [173, 284] on td "[PERSON_NAME]" at bounding box center [193, 280] width 101 height 16
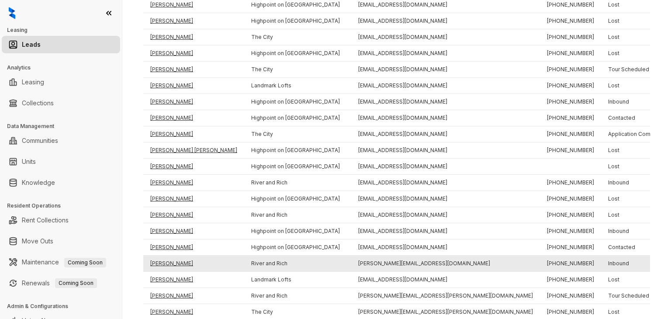
click at [170, 267] on td "[PERSON_NAME]" at bounding box center [193, 263] width 101 height 16
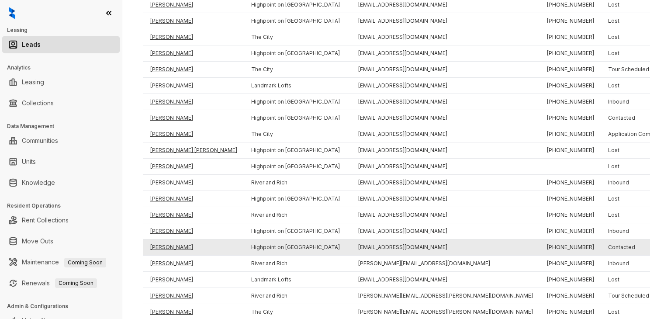
click at [170, 255] on td "[PERSON_NAME]" at bounding box center [193, 247] width 101 height 16
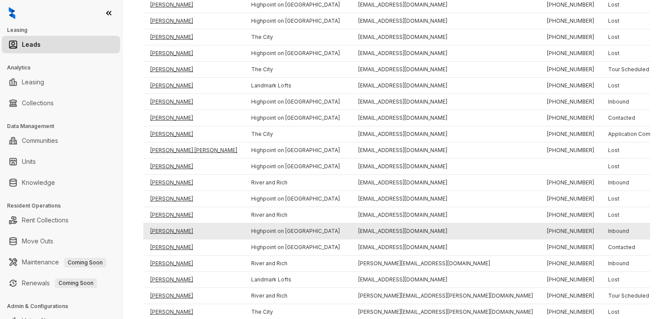
click at [170, 239] on td "[PERSON_NAME]" at bounding box center [193, 231] width 101 height 16
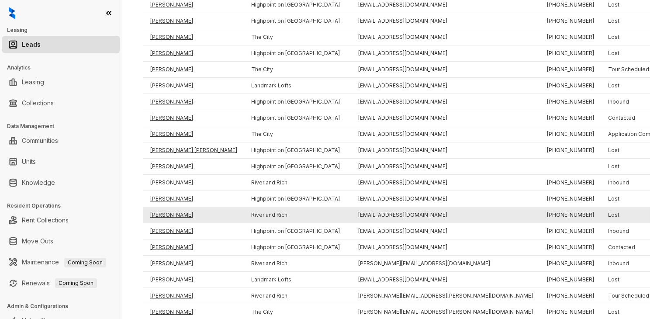
click at [169, 223] on td "[PERSON_NAME]" at bounding box center [193, 215] width 101 height 16
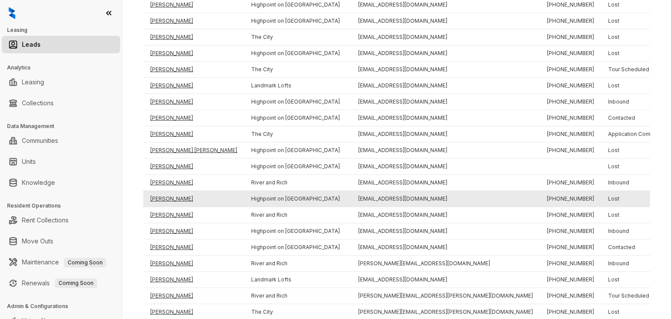
click at [169, 207] on td "[PERSON_NAME]" at bounding box center [193, 199] width 101 height 16
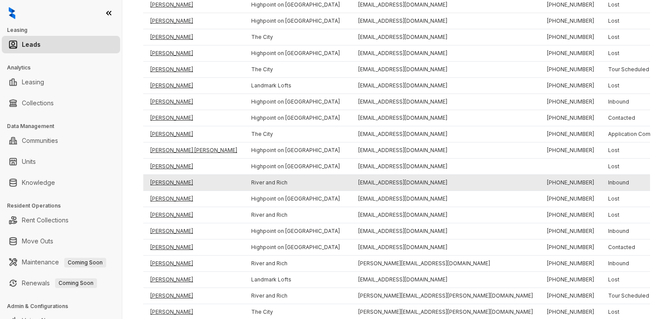
click at [168, 191] on td "[PERSON_NAME]" at bounding box center [193, 183] width 101 height 16
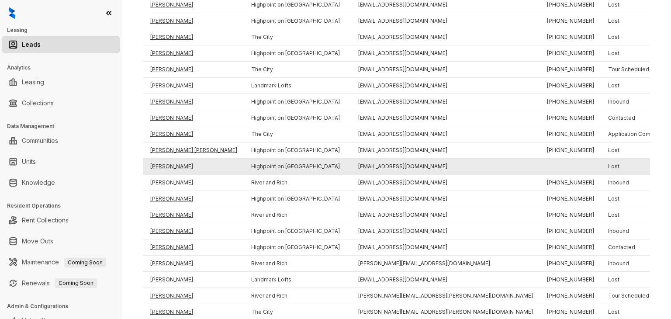
click at [166, 172] on td "[PERSON_NAME]" at bounding box center [193, 167] width 101 height 16
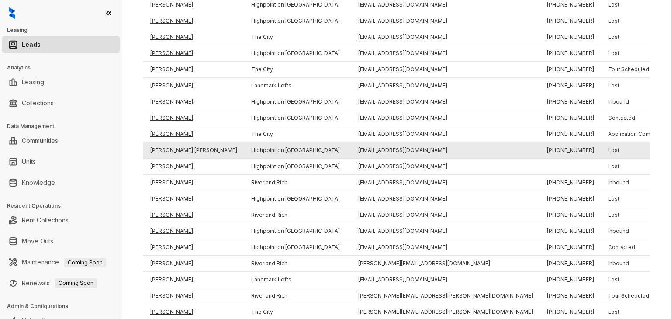
click at [168, 156] on td "[PERSON_NAME] [PERSON_NAME]" at bounding box center [193, 150] width 101 height 16
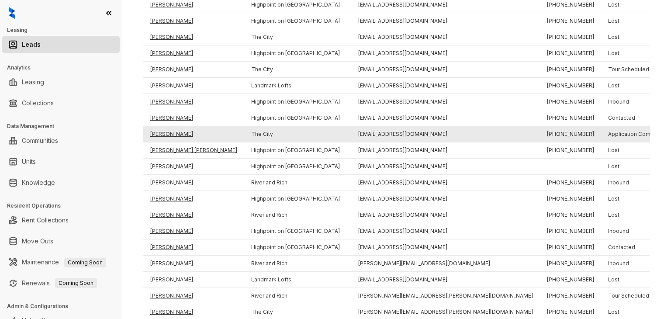
click at [168, 142] on td "[PERSON_NAME]" at bounding box center [193, 134] width 101 height 16
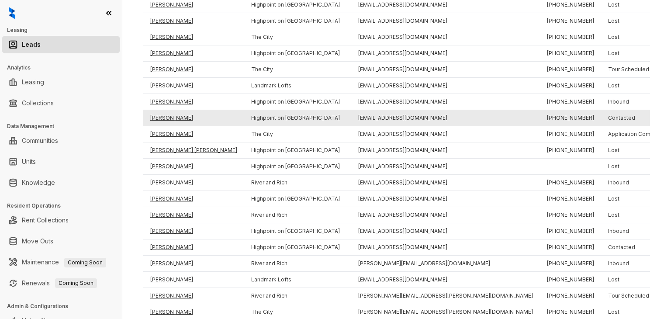
click at [168, 126] on td "[PERSON_NAME]" at bounding box center [193, 118] width 101 height 16
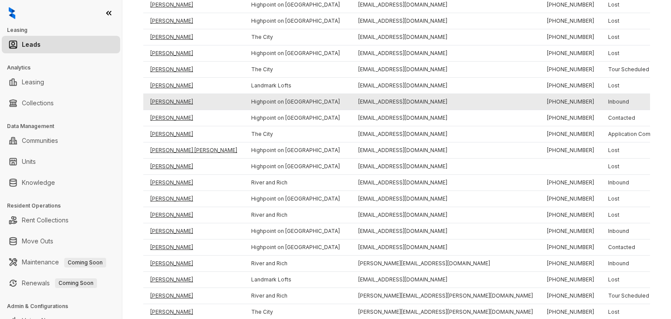
click at [168, 110] on td "[PERSON_NAME]" at bounding box center [193, 102] width 101 height 16
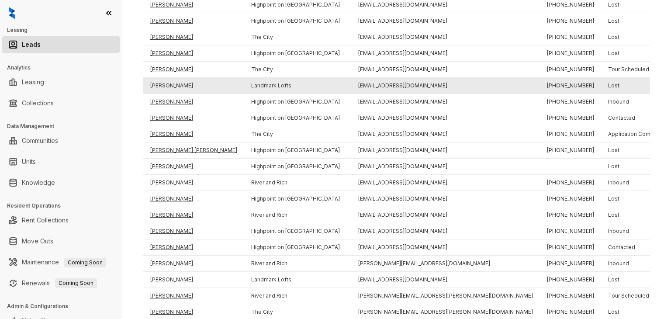
click at [172, 94] on td "[PERSON_NAME]" at bounding box center [193, 86] width 101 height 16
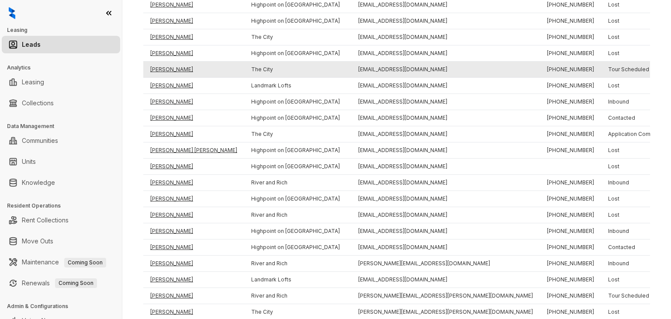
click at [171, 78] on td "[PERSON_NAME]" at bounding box center [193, 70] width 101 height 16
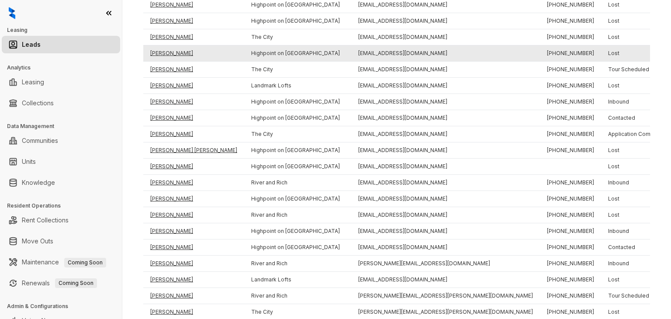
click at [171, 62] on td "[PERSON_NAME]" at bounding box center [193, 53] width 101 height 16
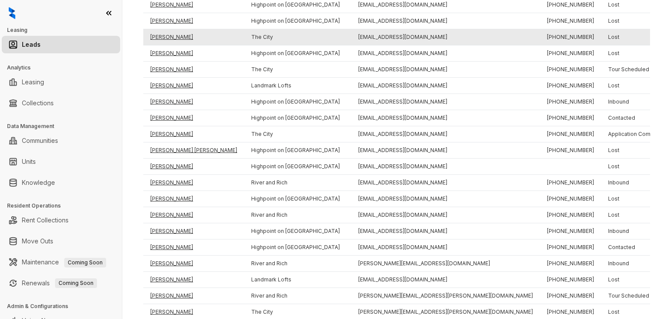
click at [171, 45] on td "[PERSON_NAME]" at bounding box center [193, 37] width 101 height 16
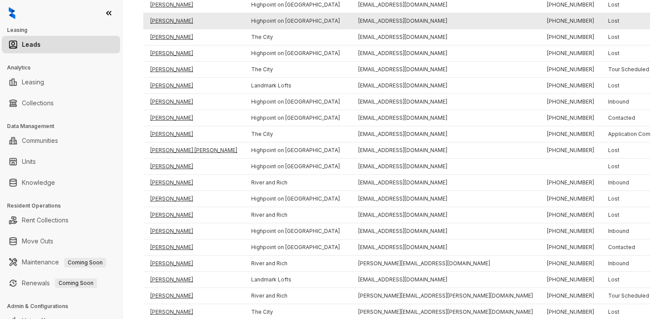
click at [171, 27] on td "[PERSON_NAME]" at bounding box center [193, 21] width 101 height 16
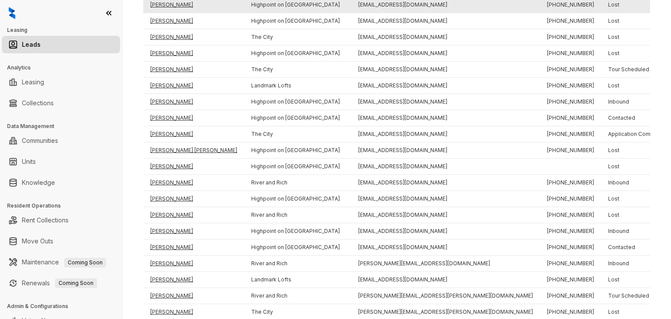
click at [171, 13] on td "[PERSON_NAME]" at bounding box center [193, 5] width 101 height 16
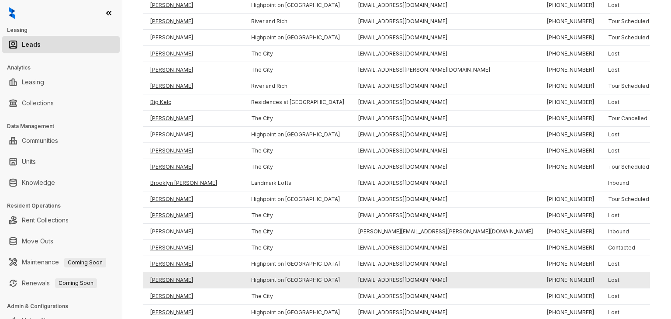
scroll to position [156, 0]
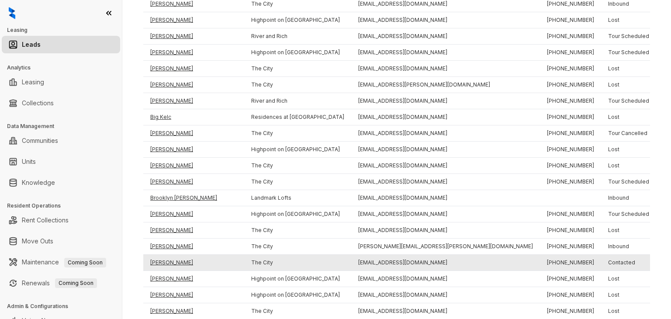
click at [171, 271] on td "[PERSON_NAME]" at bounding box center [193, 263] width 101 height 16
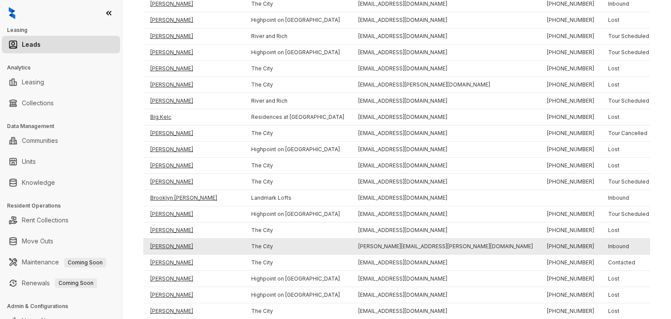
click at [171, 255] on td "[PERSON_NAME]" at bounding box center [193, 246] width 101 height 16
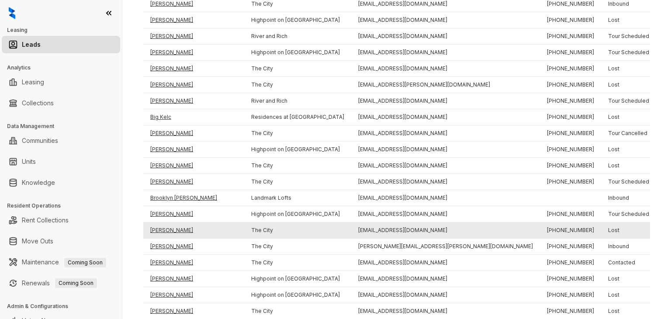
click at [171, 238] on td "[PERSON_NAME]" at bounding box center [193, 230] width 101 height 16
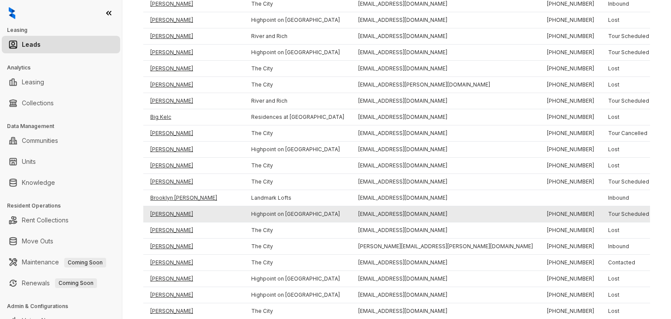
click at [171, 222] on td "[PERSON_NAME]" at bounding box center [193, 214] width 101 height 16
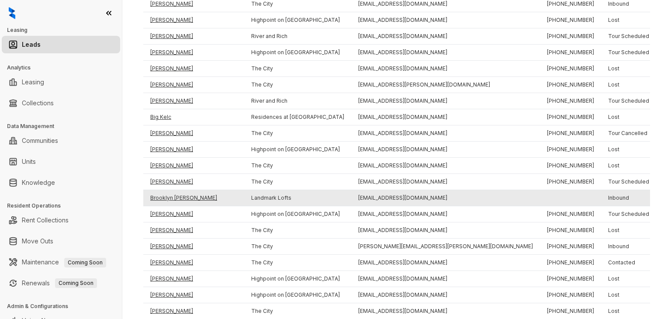
click at [169, 206] on td "Brooklyn [PERSON_NAME]" at bounding box center [193, 198] width 101 height 16
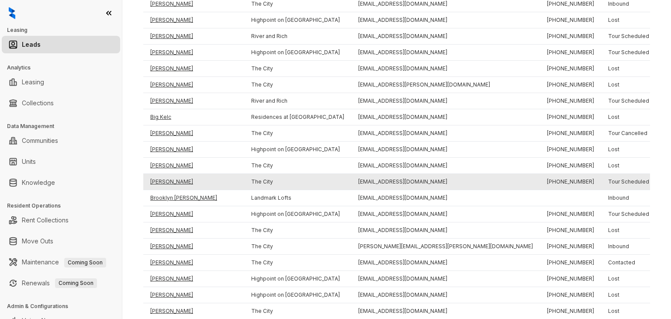
click at [169, 189] on td "[PERSON_NAME]" at bounding box center [193, 182] width 101 height 16
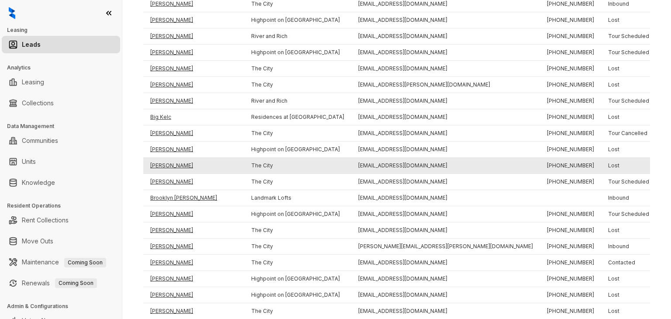
click at [169, 174] on td "[PERSON_NAME]" at bounding box center [193, 166] width 101 height 16
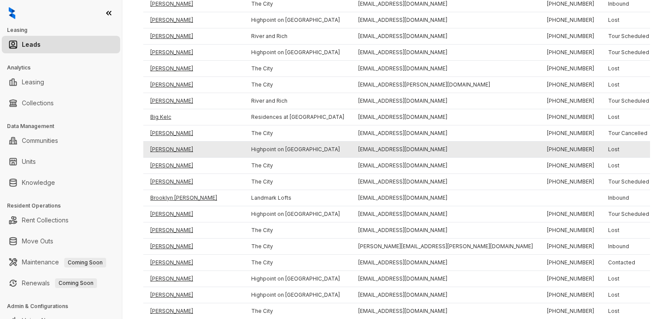
click at [168, 158] on td "[PERSON_NAME]" at bounding box center [193, 149] width 101 height 16
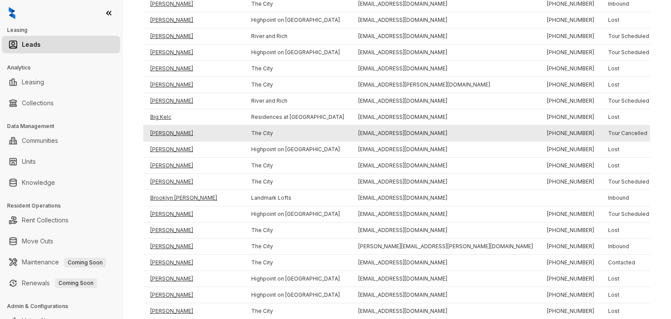
click at [168, 141] on td "[PERSON_NAME]" at bounding box center [193, 133] width 101 height 16
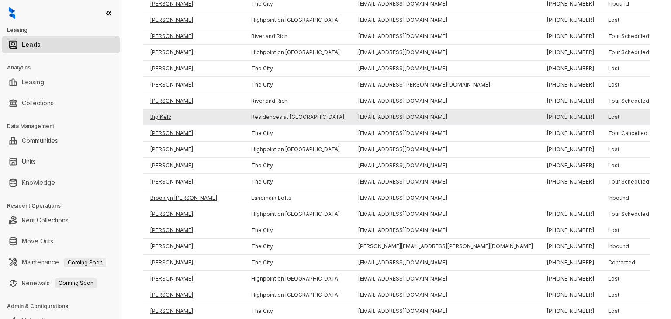
click at [165, 125] on td "Big Kelc" at bounding box center [193, 117] width 101 height 16
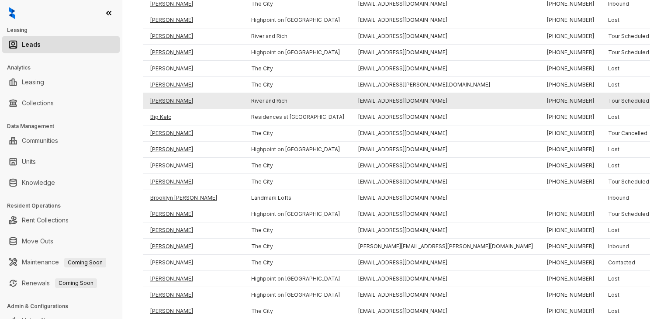
click at [170, 109] on td "[PERSON_NAME]" at bounding box center [193, 101] width 101 height 16
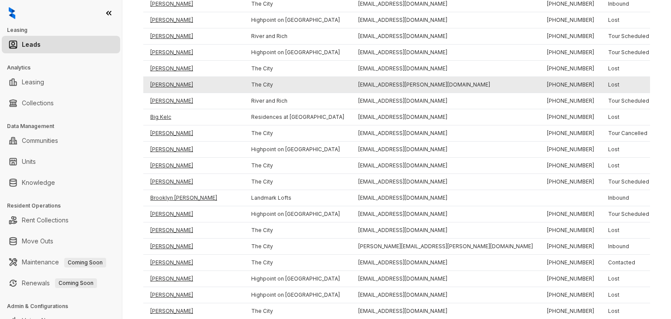
click at [171, 93] on td "[PERSON_NAME]" at bounding box center [193, 85] width 101 height 16
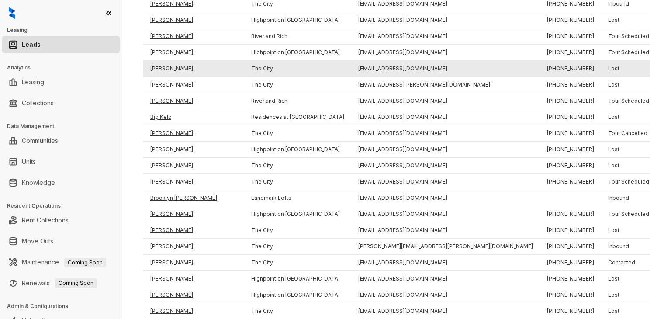
click at [171, 77] on td "[PERSON_NAME]" at bounding box center [193, 69] width 101 height 16
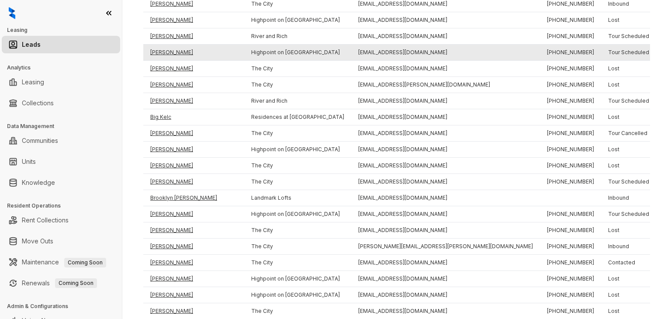
click at [169, 61] on td "[PERSON_NAME]" at bounding box center [193, 53] width 101 height 16
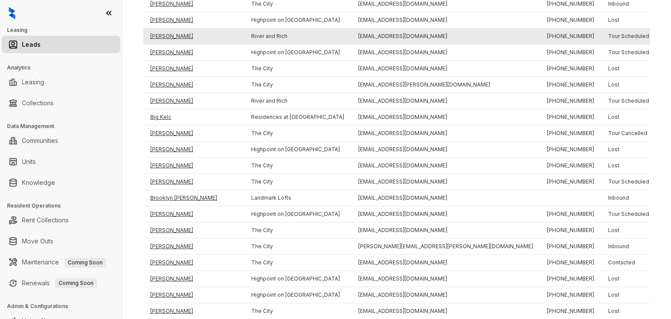
click at [171, 43] on td "[PERSON_NAME]" at bounding box center [193, 36] width 101 height 16
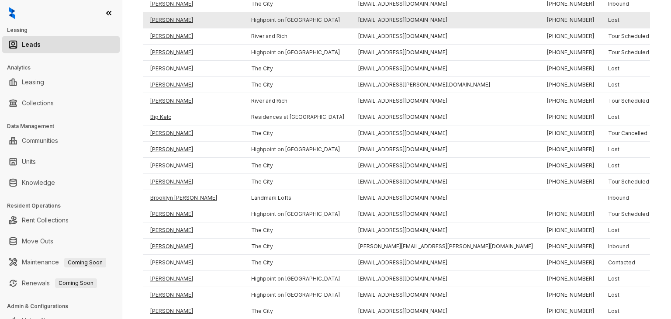
click at [169, 28] on td "[PERSON_NAME]" at bounding box center [193, 20] width 101 height 16
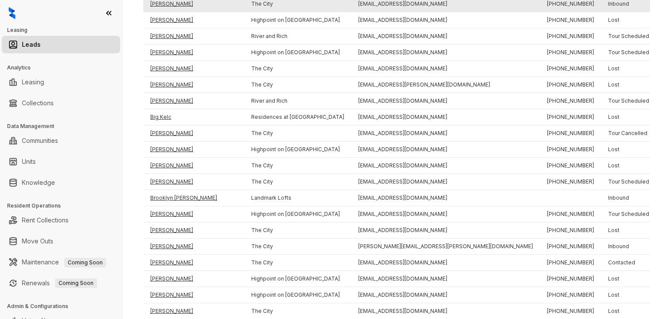
click at [166, 12] on td "[PERSON_NAME]" at bounding box center [193, 4] width 101 height 16
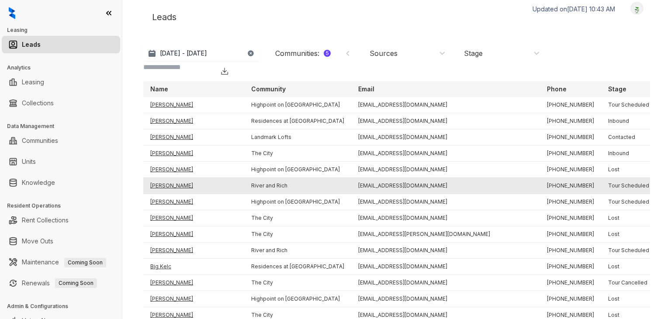
scroll to position [6, 0]
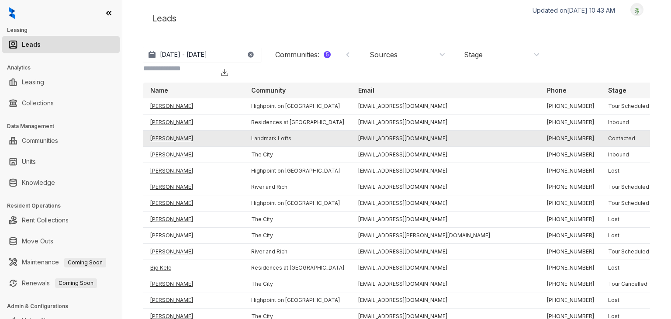
click at [187, 147] on td "[PERSON_NAME]" at bounding box center [193, 139] width 101 height 16
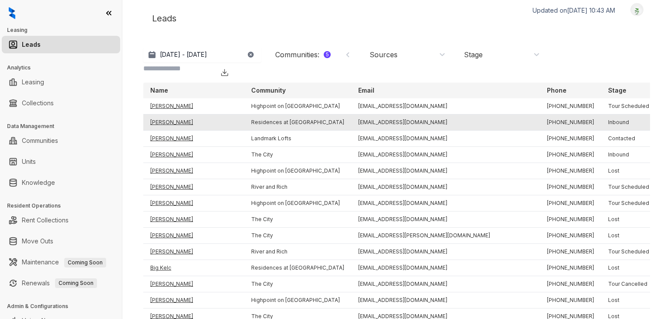
click at [178, 131] on td "[PERSON_NAME]" at bounding box center [193, 122] width 101 height 16
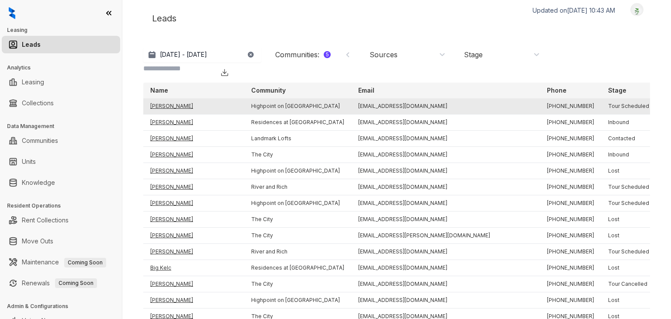
click at [172, 114] on td "[PERSON_NAME]" at bounding box center [193, 106] width 101 height 16
